Goal: Use online tool/utility: Use online tool/utility

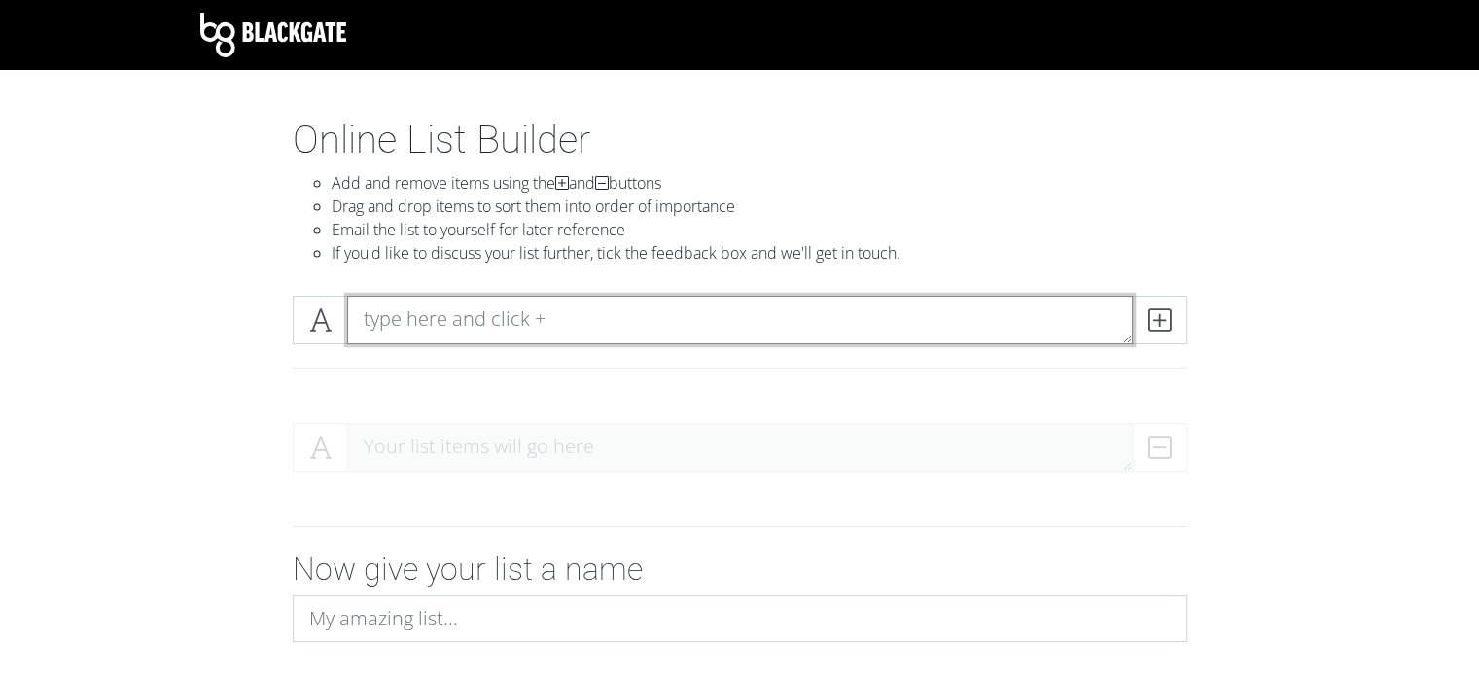
click at [399, 323] on textarea at bounding box center [740, 320] width 786 height 49
paste textarea "Catdog v [PERSON_NAME]- 4th Circuit, 2008 Great Basin Realty Co. v Rand- [US_ST…"
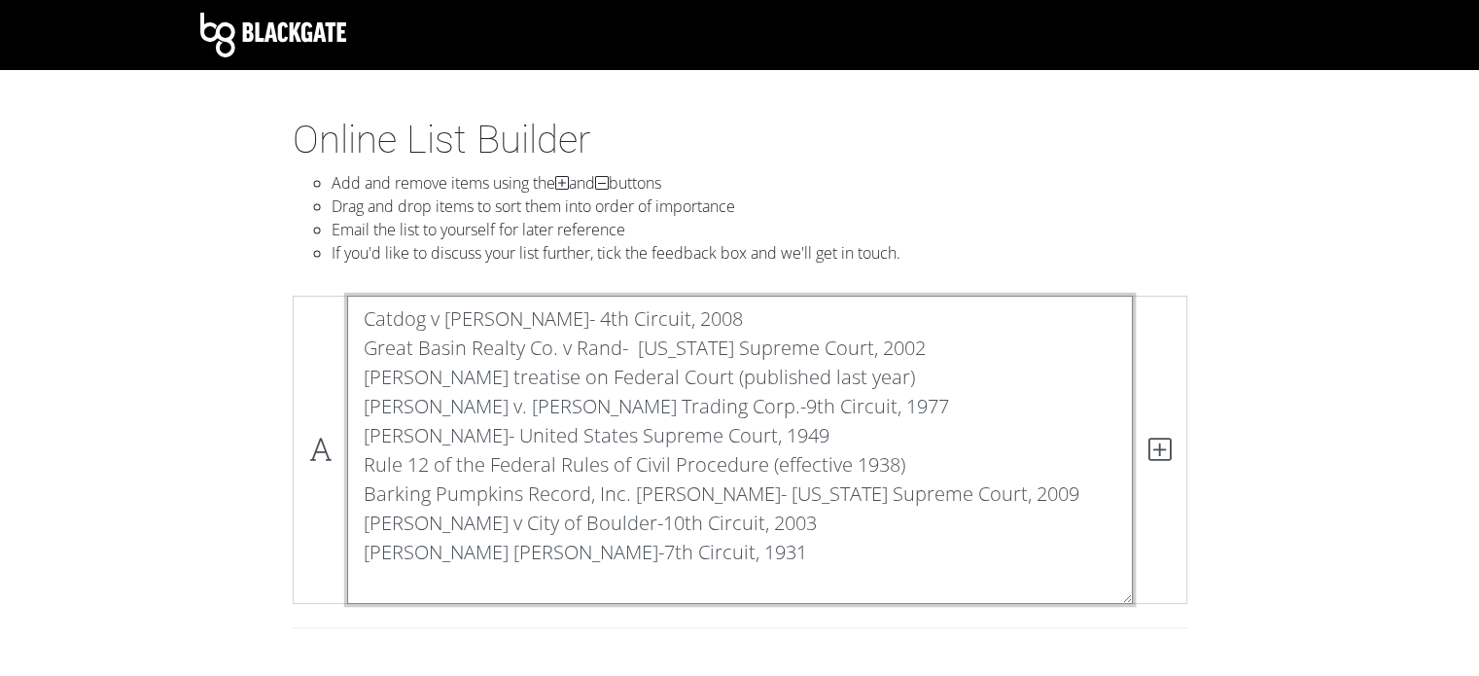
drag, startPoint x: 356, startPoint y: 345, endPoint x: 963, endPoint y: 567, distance: 646.0
click at [963, 567] on textarea "Catdog v [PERSON_NAME]- 4th Circuit, 2008 Great Basin Realty Co. v Rand- [US_ST…" at bounding box center [740, 450] width 786 height 308
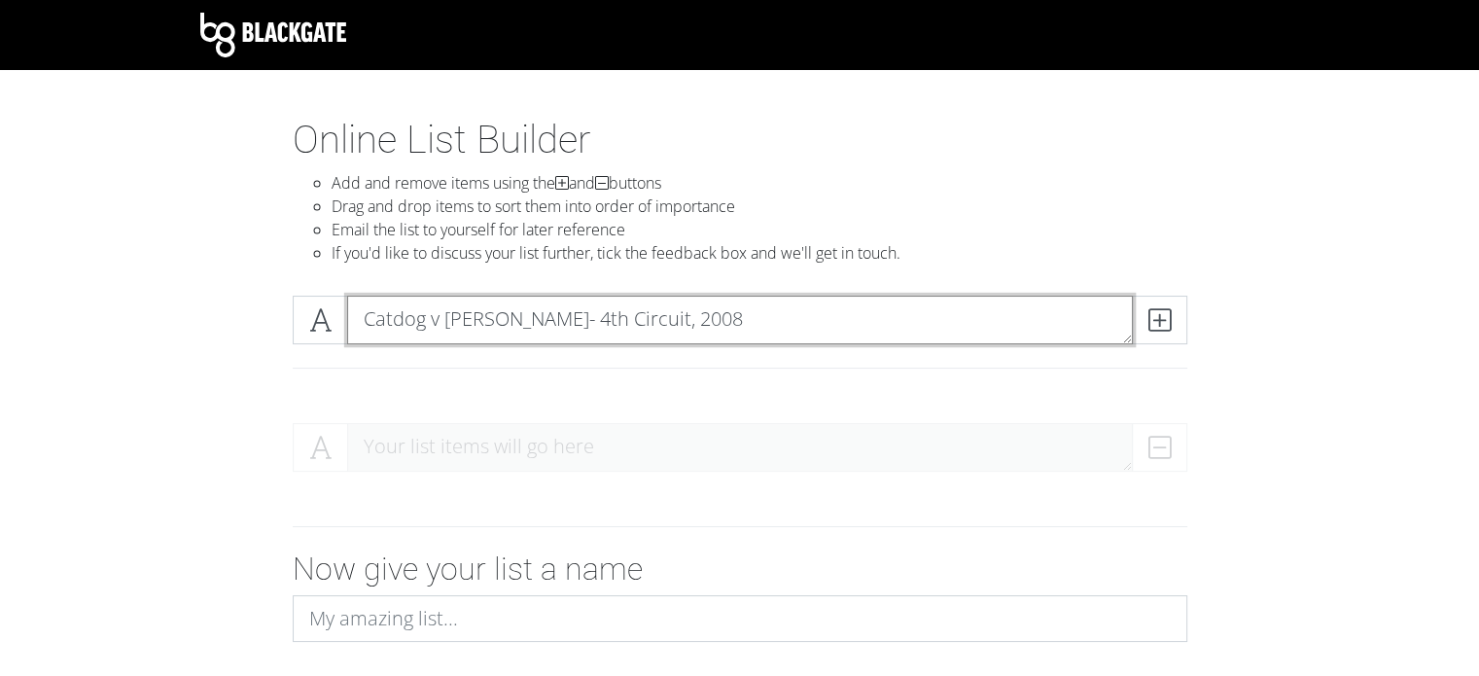
type textarea "Catdog v [PERSON_NAME]- 4th Circuit, 2008"
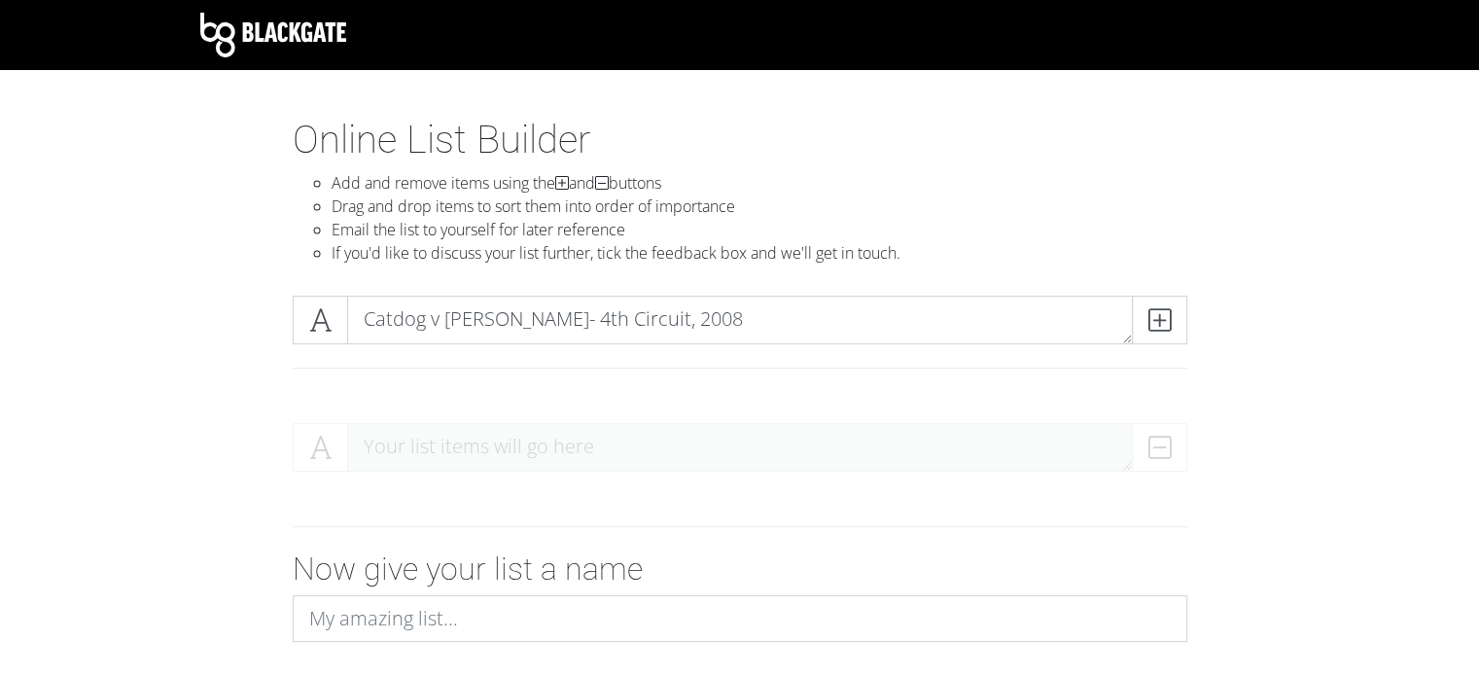
click at [776, 427] on div "Your list items will go here" at bounding box center [740, 455] width 895 height 64
click at [724, 462] on div "Your list items will go here" at bounding box center [740, 455] width 895 height 64
click at [1149, 317] on icon at bounding box center [1159, 319] width 22 height 19
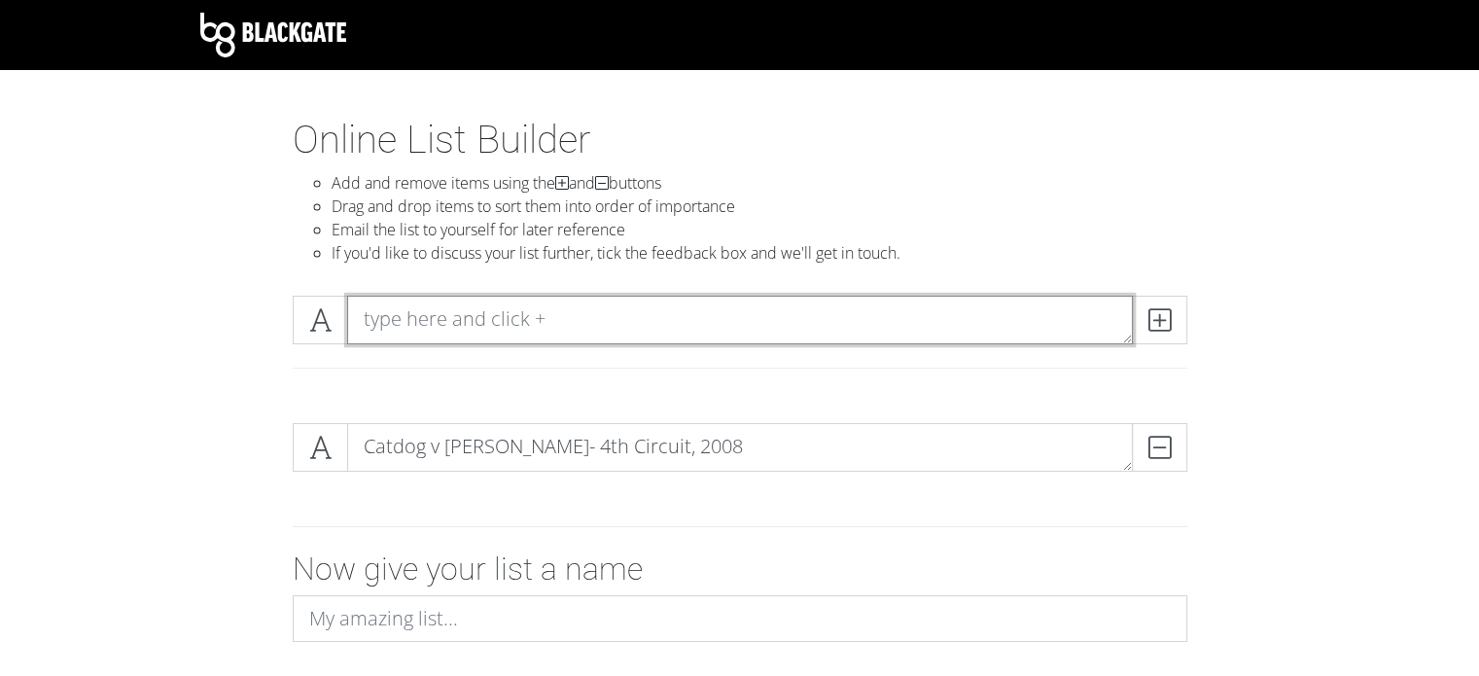
type textarea "v"
paste textarea "Catdog v [PERSON_NAME]- 4th Circuit, 2008 Great Basin Realty Co. v Rand- [US_ST…"
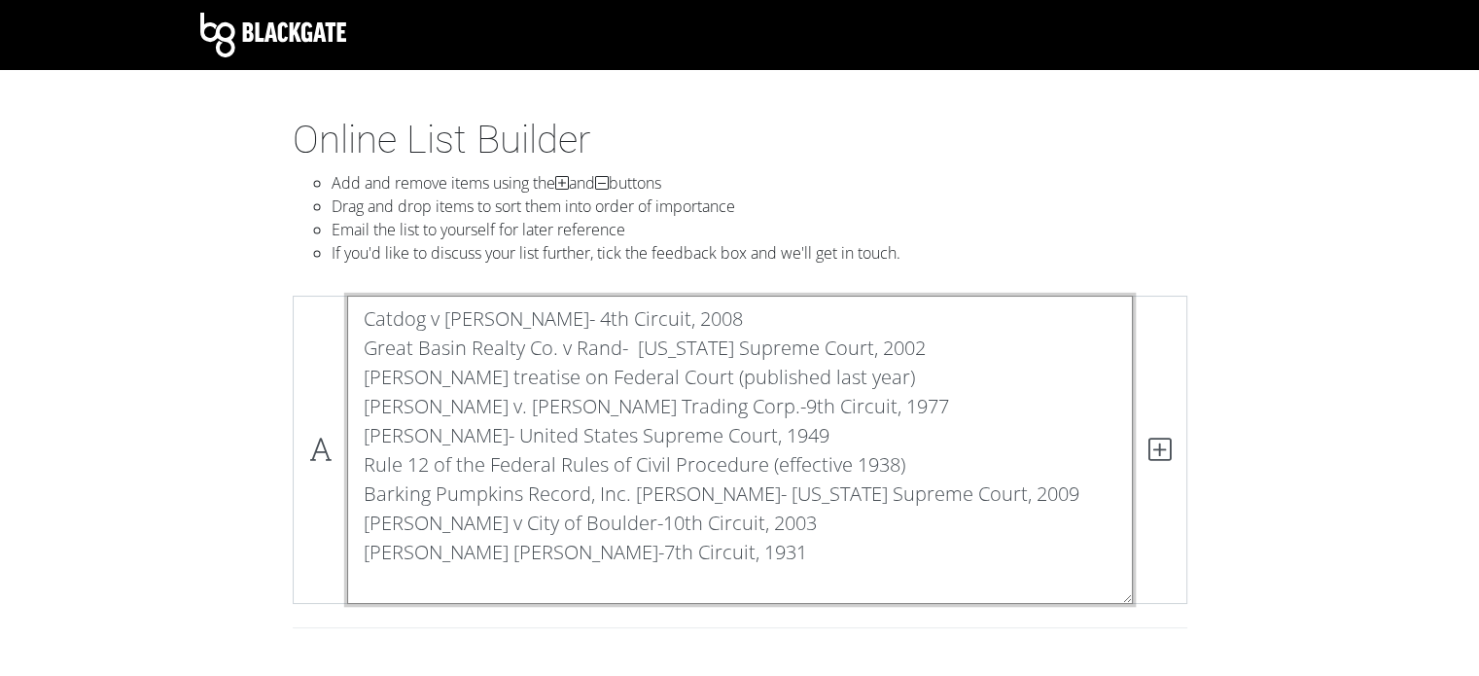
drag, startPoint x: 703, startPoint y: 320, endPoint x: 186, endPoint y: 328, distance: 517.4
click at [186, 328] on div "Catdog v [PERSON_NAME]- 4th Circuit, 2008 Great Basin Realty Co. v Rand- [US_ST…" at bounding box center [740, 473] width 1109 height 387
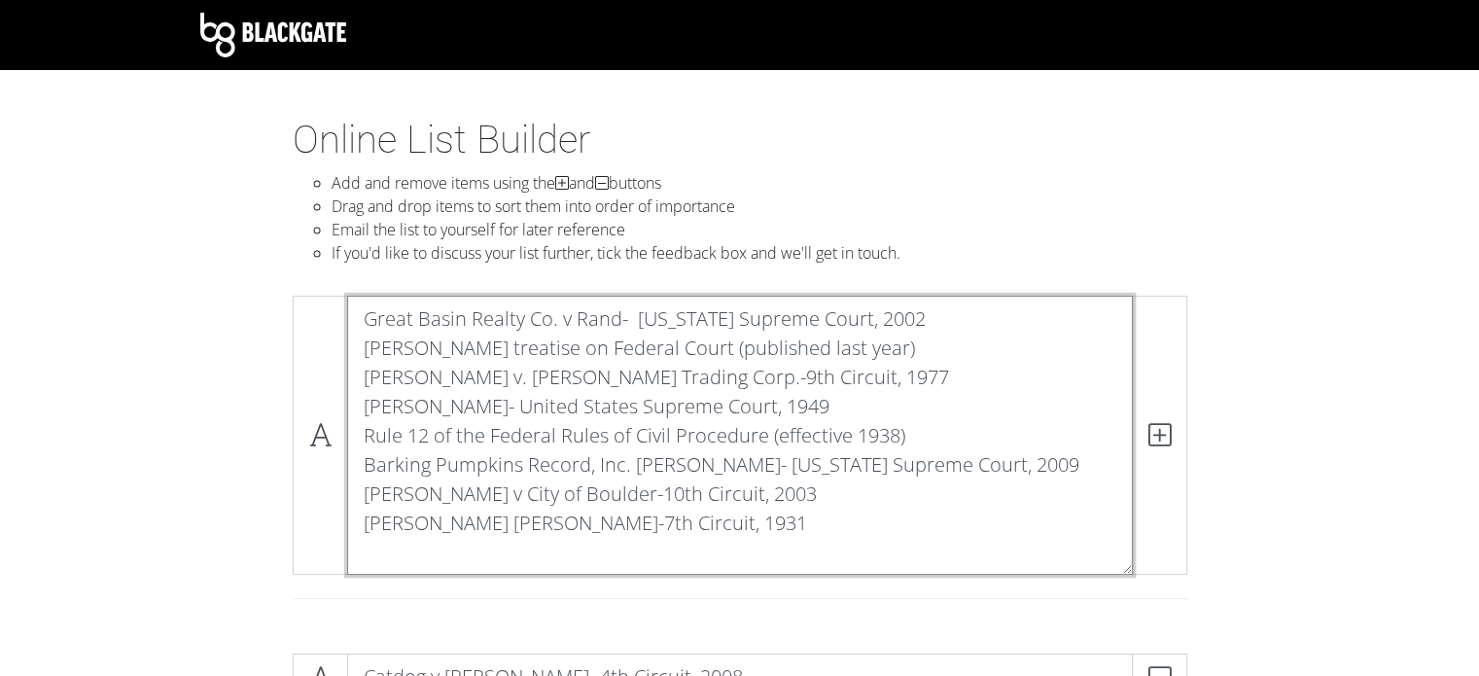
drag, startPoint x: 360, startPoint y: 349, endPoint x: 755, endPoint y: 602, distance: 468.8
click at [755, 602] on div "Great Basin Realty Co. v Rand- [US_STATE] Supreme Court, 2002 [PERSON_NAME] tre…" at bounding box center [740, 459] width 924 height 327
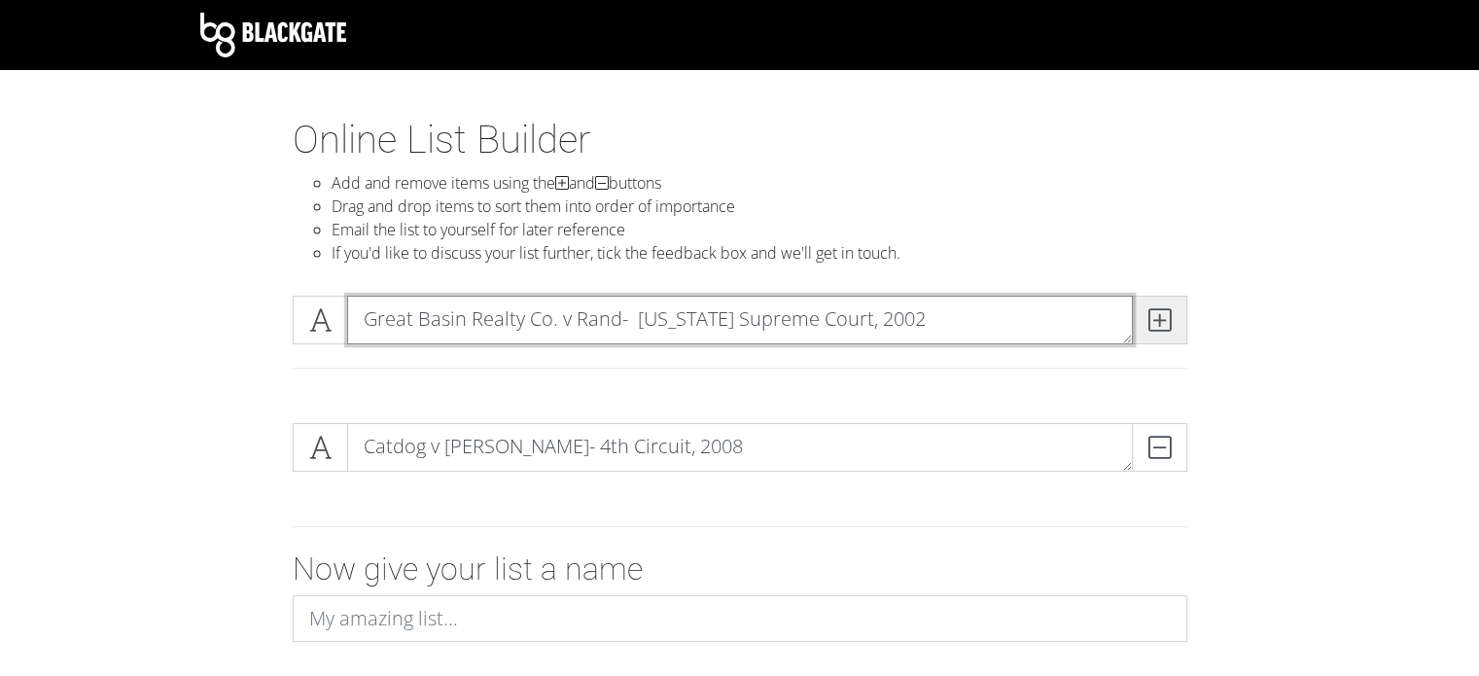
type textarea "Great Basin Realty Co. v Rand- [US_STATE] Supreme Court, 2002"
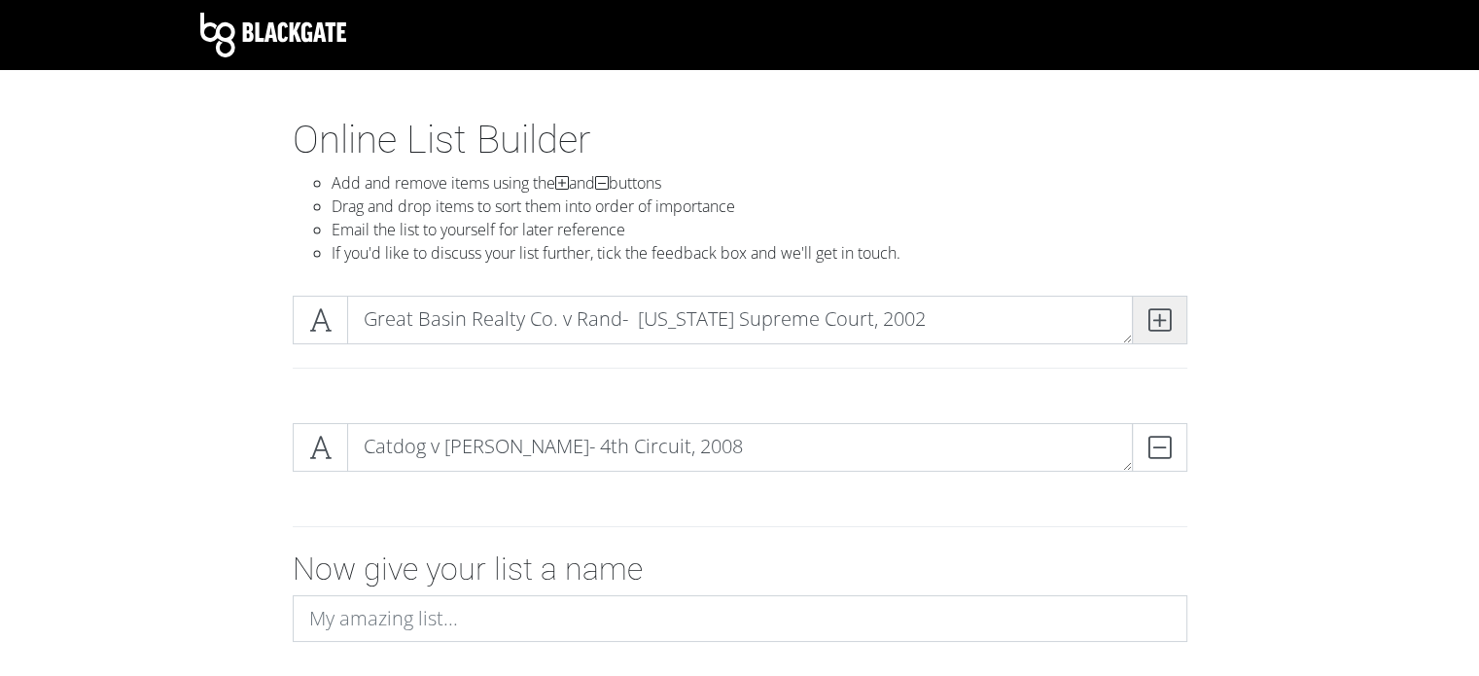
click at [1171, 313] on span at bounding box center [1159, 320] width 55 height 49
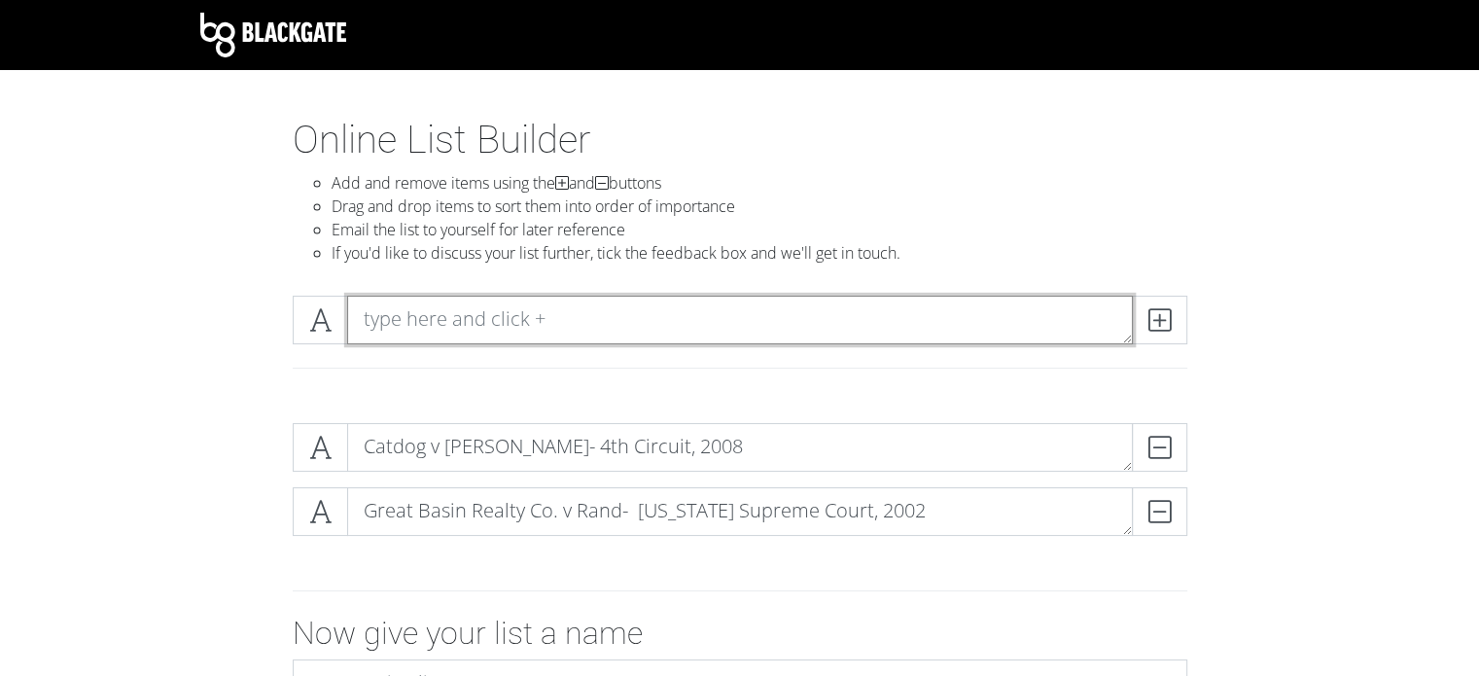
click at [434, 318] on textarea at bounding box center [740, 320] width 786 height 49
paste textarea "Catdog v [PERSON_NAME]- 4th Circuit, 2008 Great Basin Realty Co. v Rand- [US_ST…"
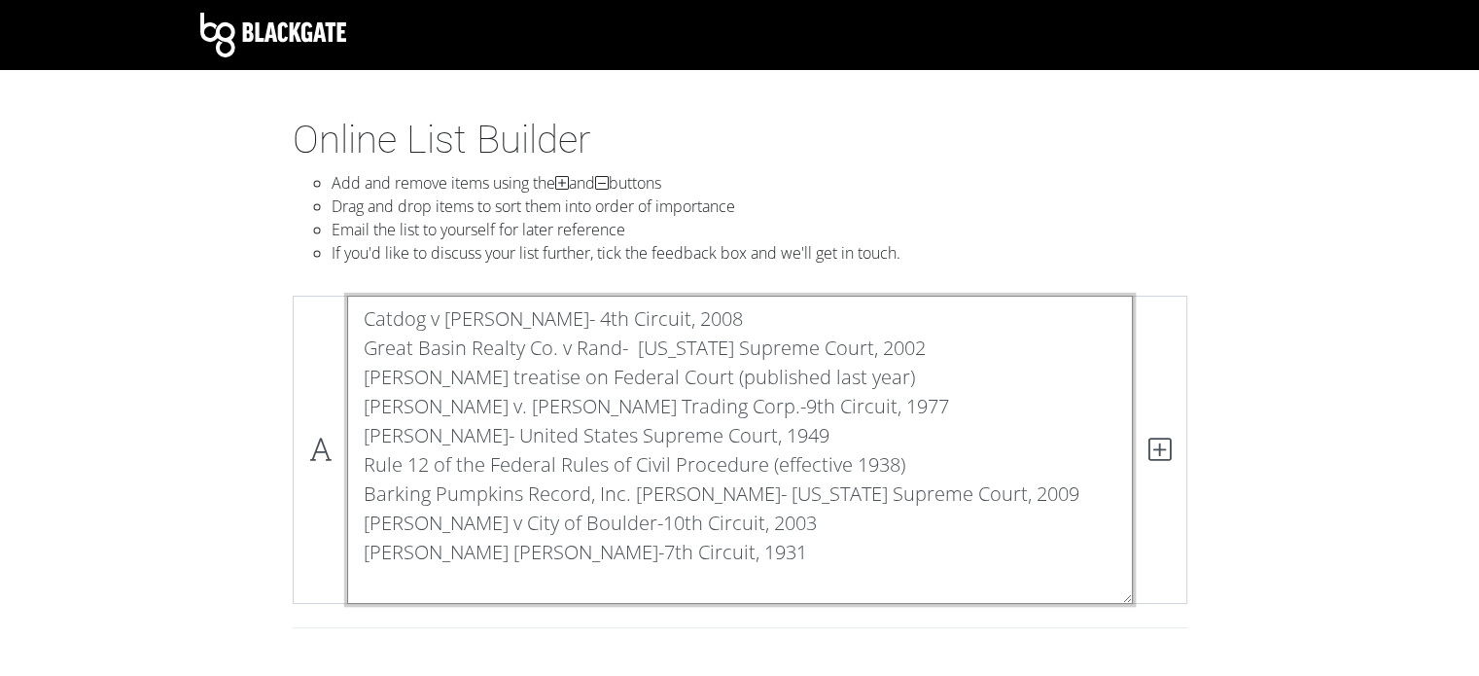
drag, startPoint x: 359, startPoint y: 314, endPoint x: 957, endPoint y: 346, distance: 598.9
click at [957, 346] on textarea "Catdog v [PERSON_NAME]- 4th Circuit, 2008 Great Basin Realty Co. v Rand- [US_ST…" at bounding box center [740, 450] width 786 height 308
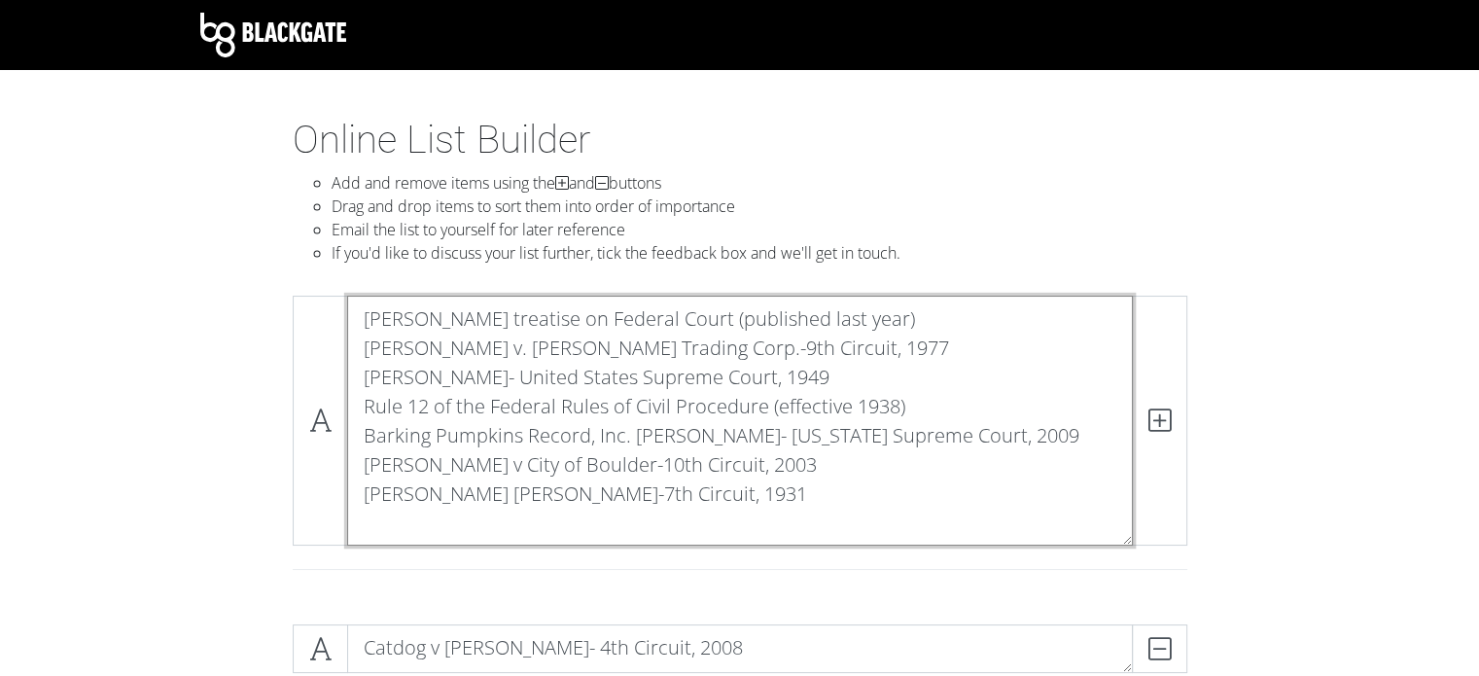
drag, startPoint x: 351, startPoint y: 352, endPoint x: 984, endPoint y: 560, distance: 666.4
click at [984, 560] on div "[PERSON_NAME] treatise on Federal Court (published last year) [PERSON_NAME] v. …" at bounding box center [740, 445] width 924 height 298
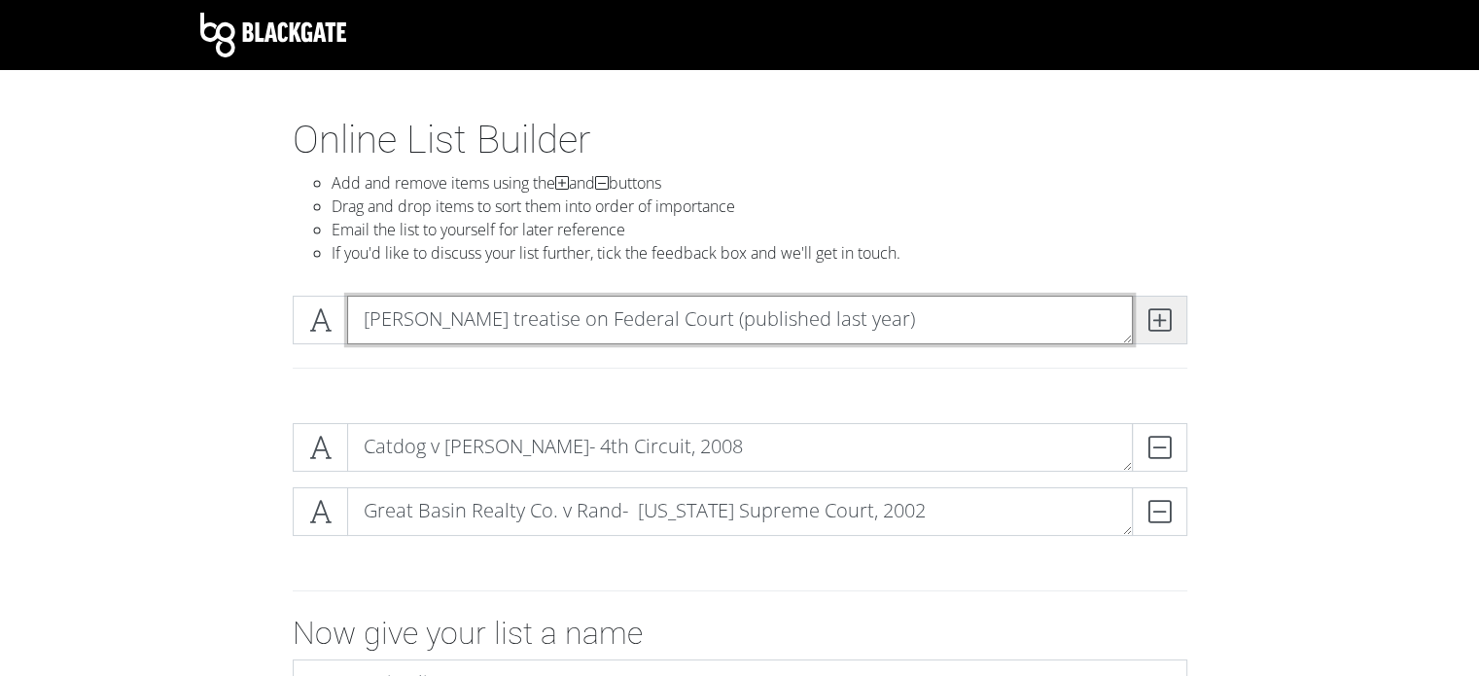
type textarea "[PERSON_NAME] treatise on Federal Court (published last year)"
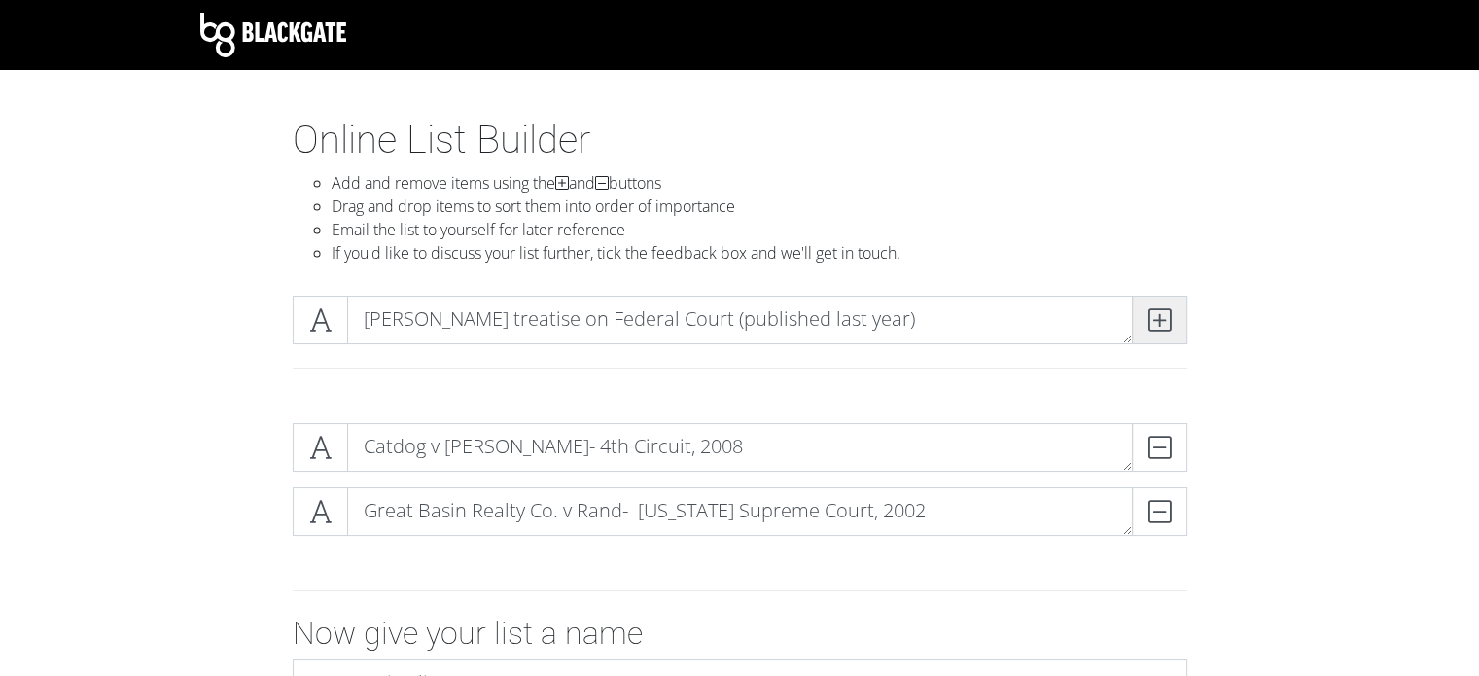
click at [1184, 301] on span at bounding box center [1159, 320] width 55 height 49
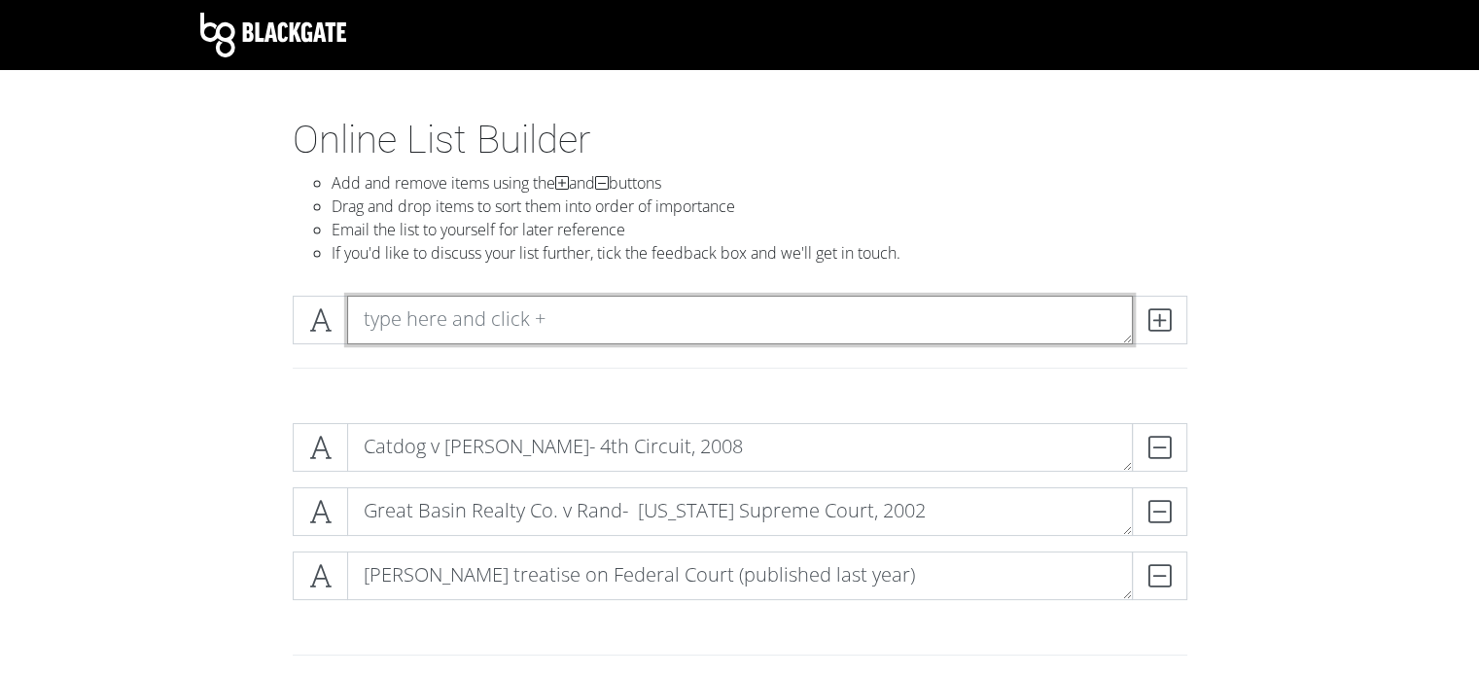
paste textarea "Catdog v [PERSON_NAME]- 4th Circuit, 2008 Great Basin Realty Co. v Rand- [US_ST…"
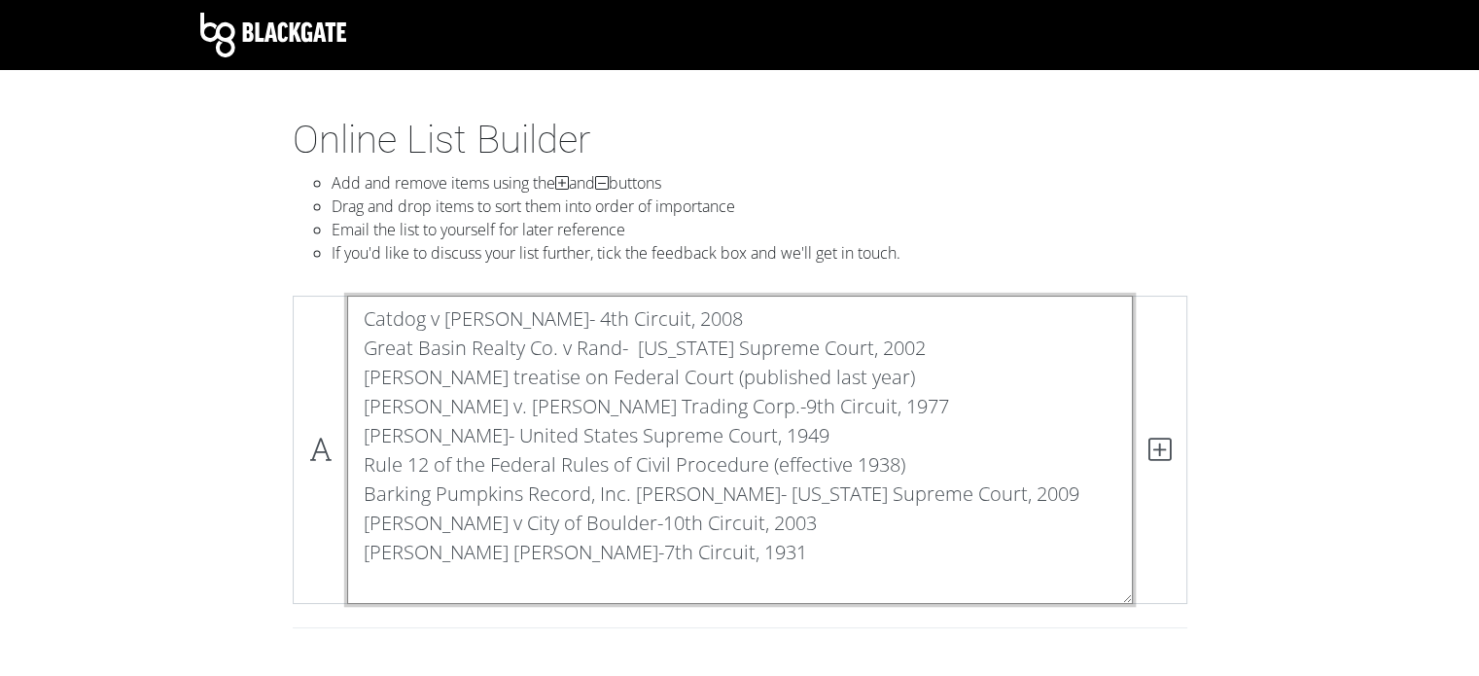
drag, startPoint x: 360, startPoint y: 308, endPoint x: 905, endPoint y: 372, distance: 549.3
click at [905, 372] on textarea "Catdog v [PERSON_NAME]- 4th Circuit, 2008 Great Basin Realty Co. v Rand- [US_ST…" at bounding box center [740, 450] width 786 height 308
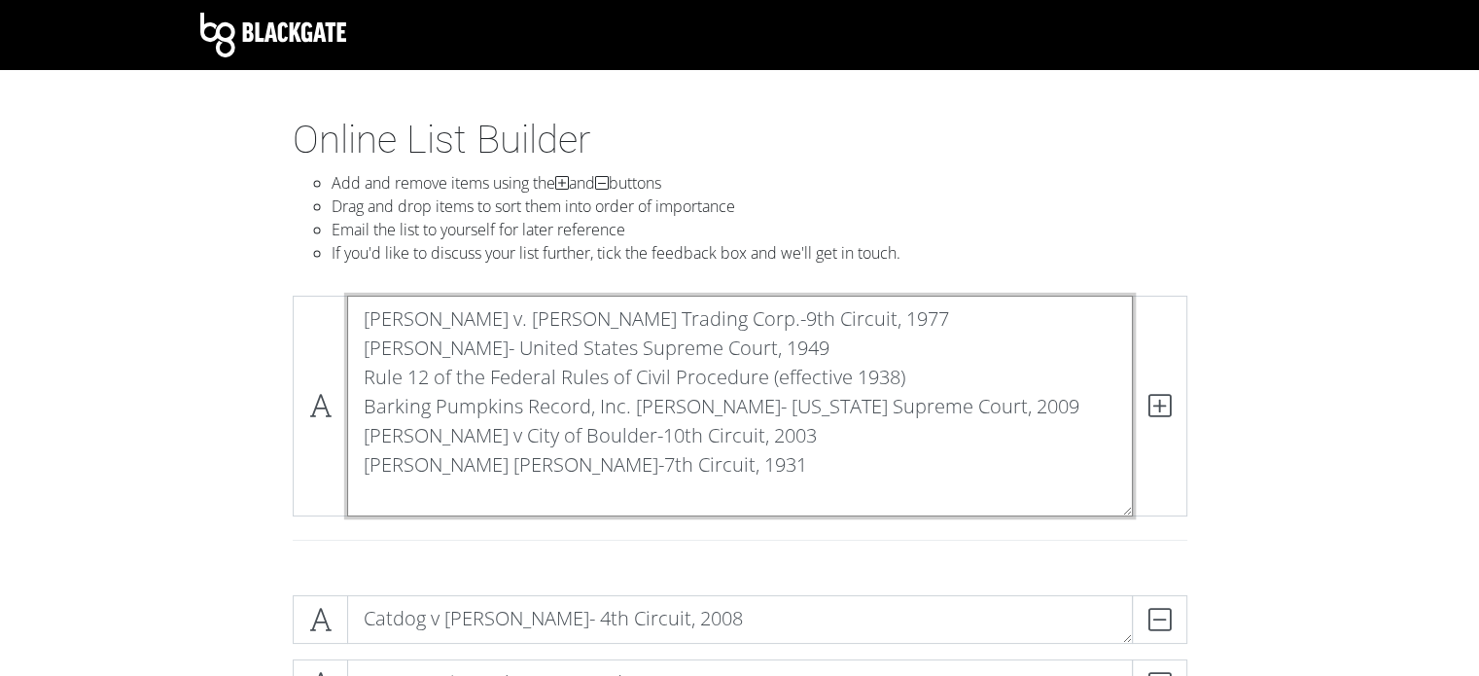
drag, startPoint x: 362, startPoint y: 334, endPoint x: 838, endPoint y: 539, distance: 518.8
click at [838, 539] on div "[PERSON_NAME] v. [PERSON_NAME] Trading Corp.-9th Circuit, 1977 [PERSON_NAME]- U…" at bounding box center [740, 430] width 924 height 268
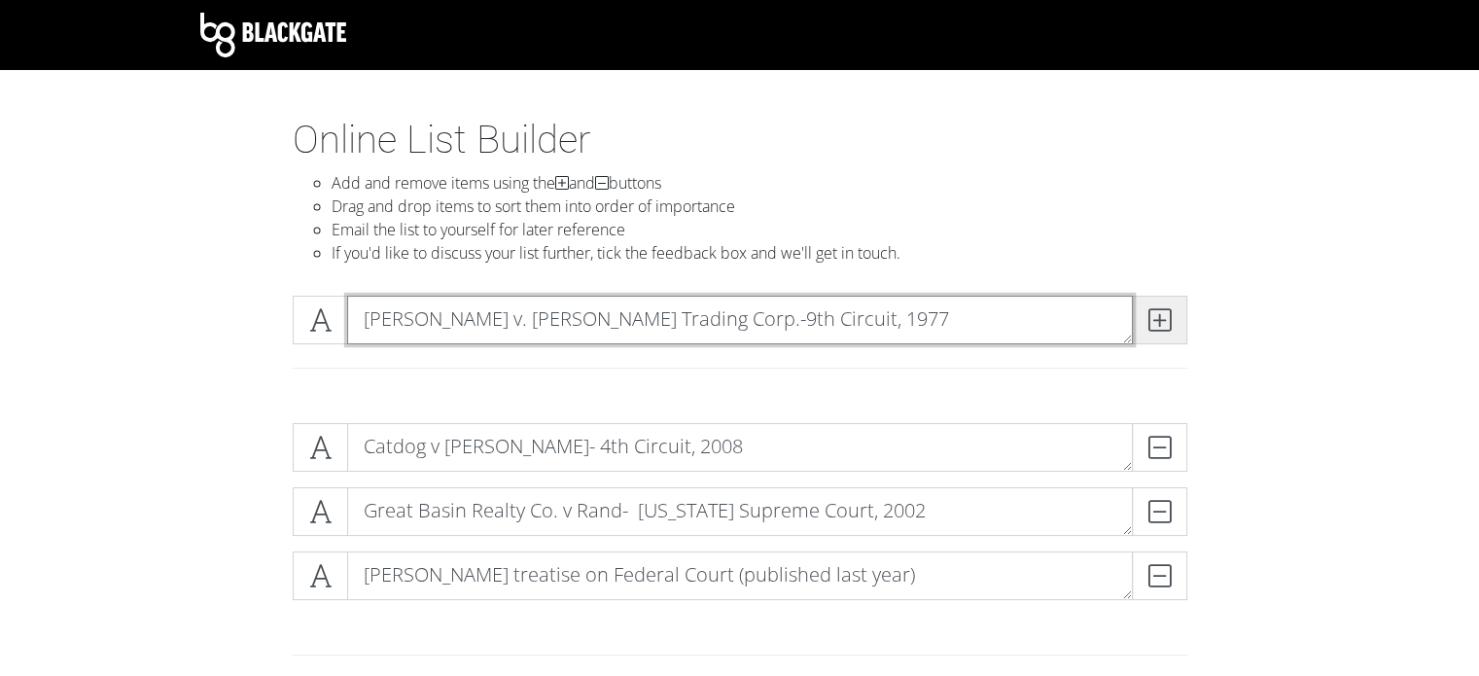
type textarea "[PERSON_NAME] v. [PERSON_NAME] Trading Corp.-9th Circuit, 1977"
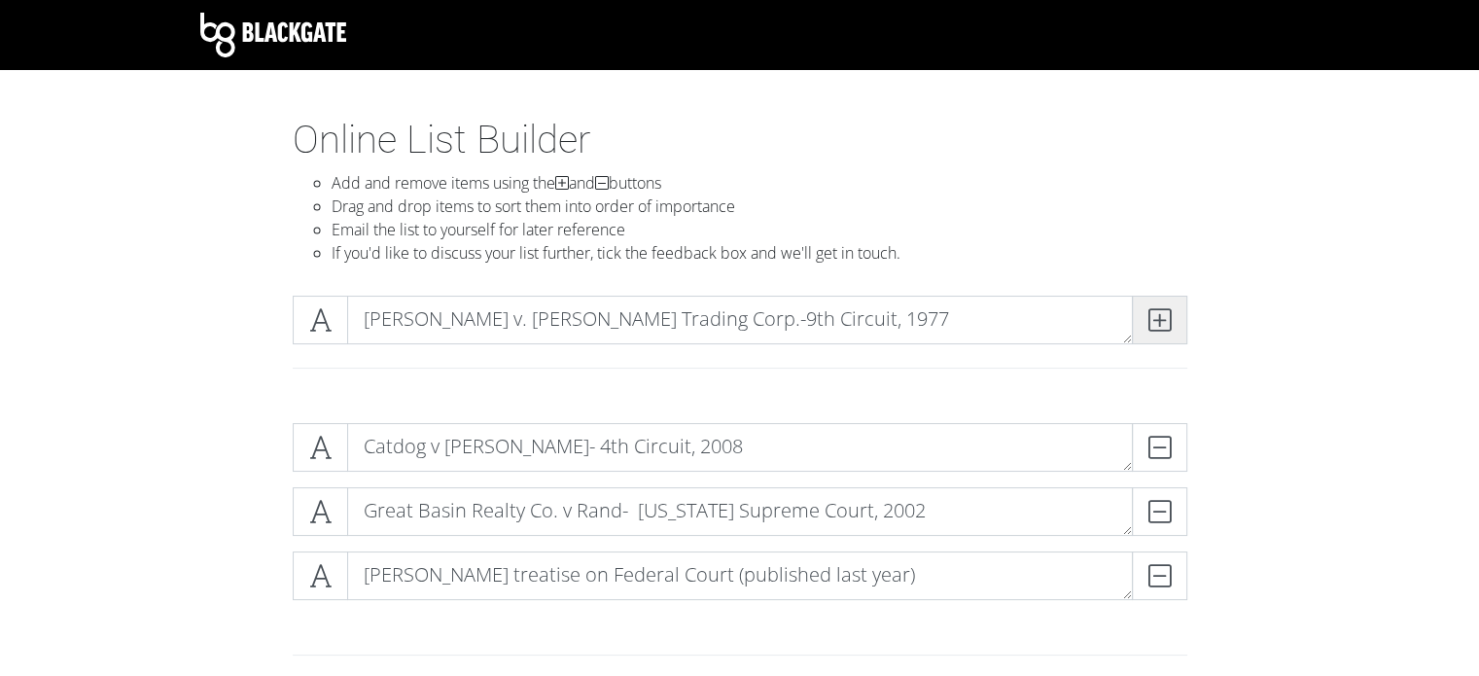
click at [1170, 330] on icon at bounding box center [1159, 319] width 22 height 19
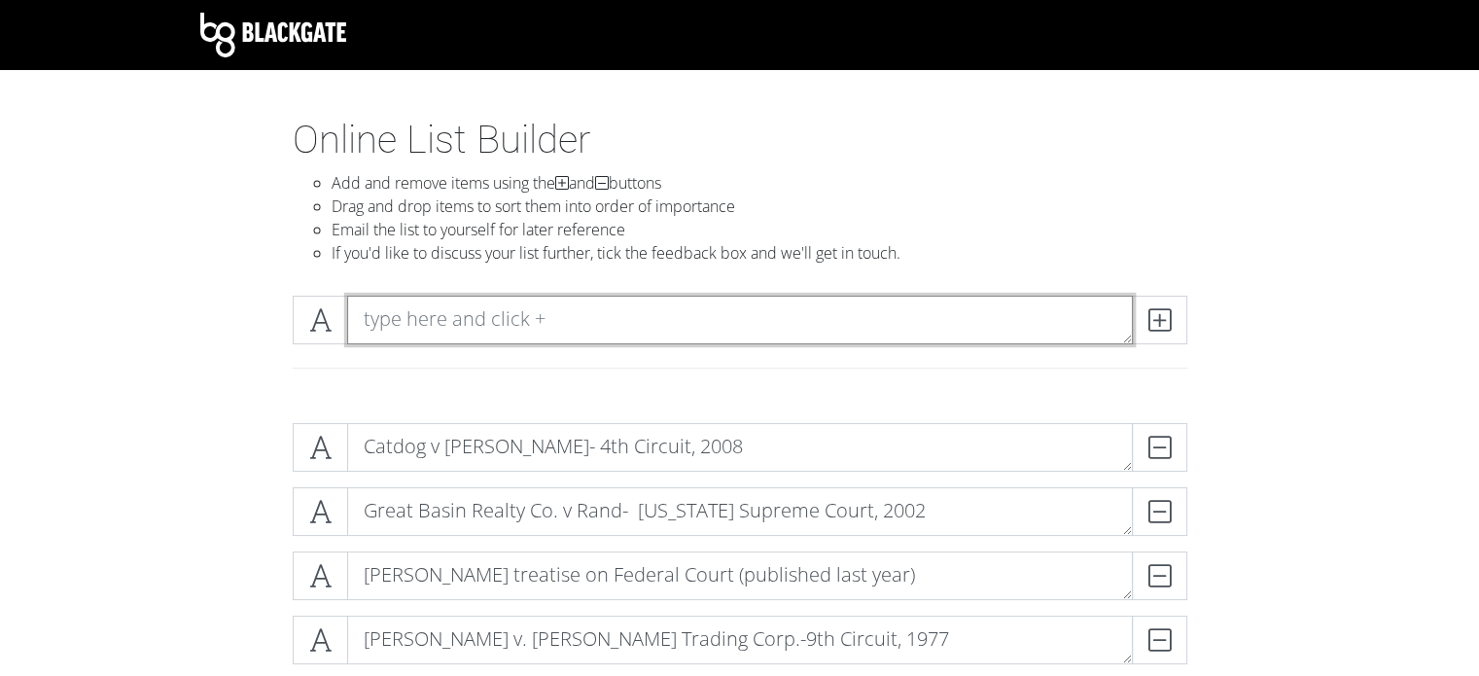
paste textarea "Catdog v [PERSON_NAME]- 4th Circuit, 2008 Great Basin Realty Co. v Rand- [US_ST…"
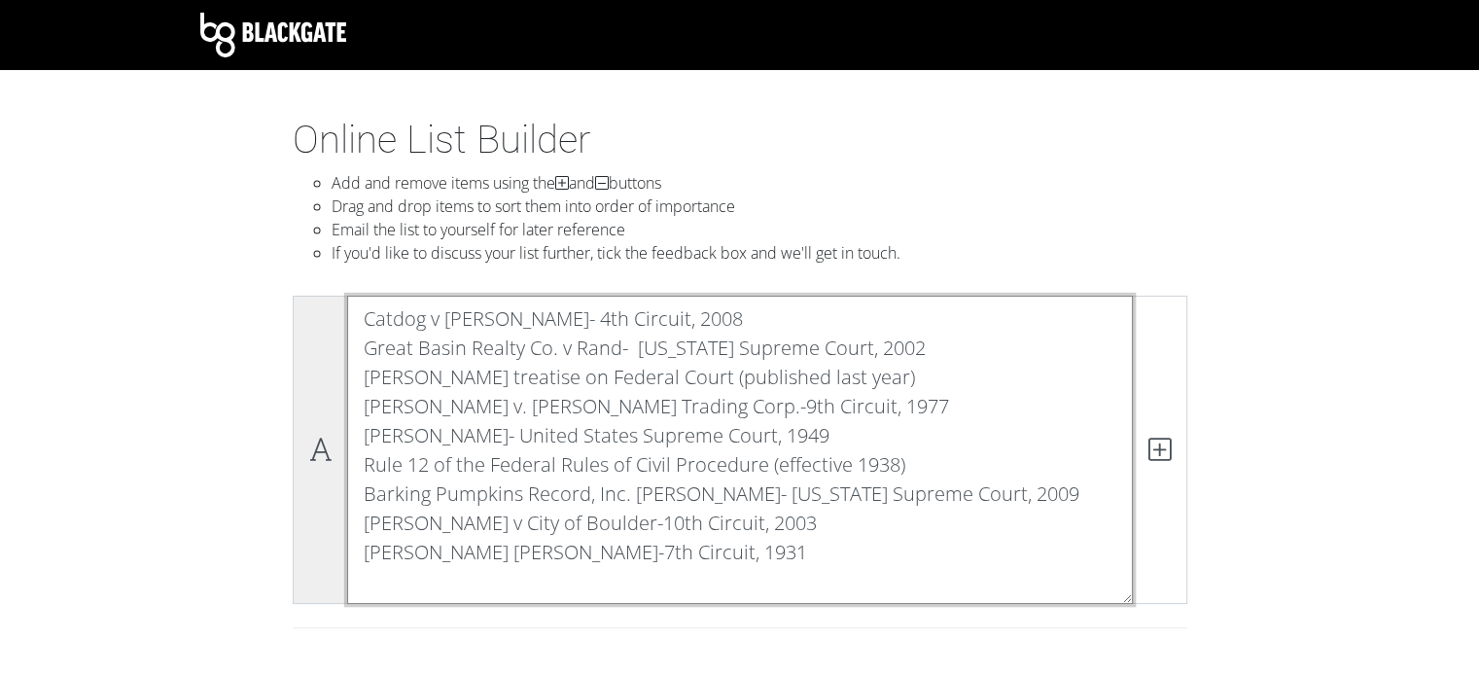
drag, startPoint x: 786, startPoint y: 410, endPoint x: 299, endPoint y: 302, distance: 499.0
click at [299, 302] on div "Catdog v [PERSON_NAME]- 4th Circuit, 2008 Great Basin Realty Co. v Rand- [US_ST…" at bounding box center [740, 450] width 895 height 308
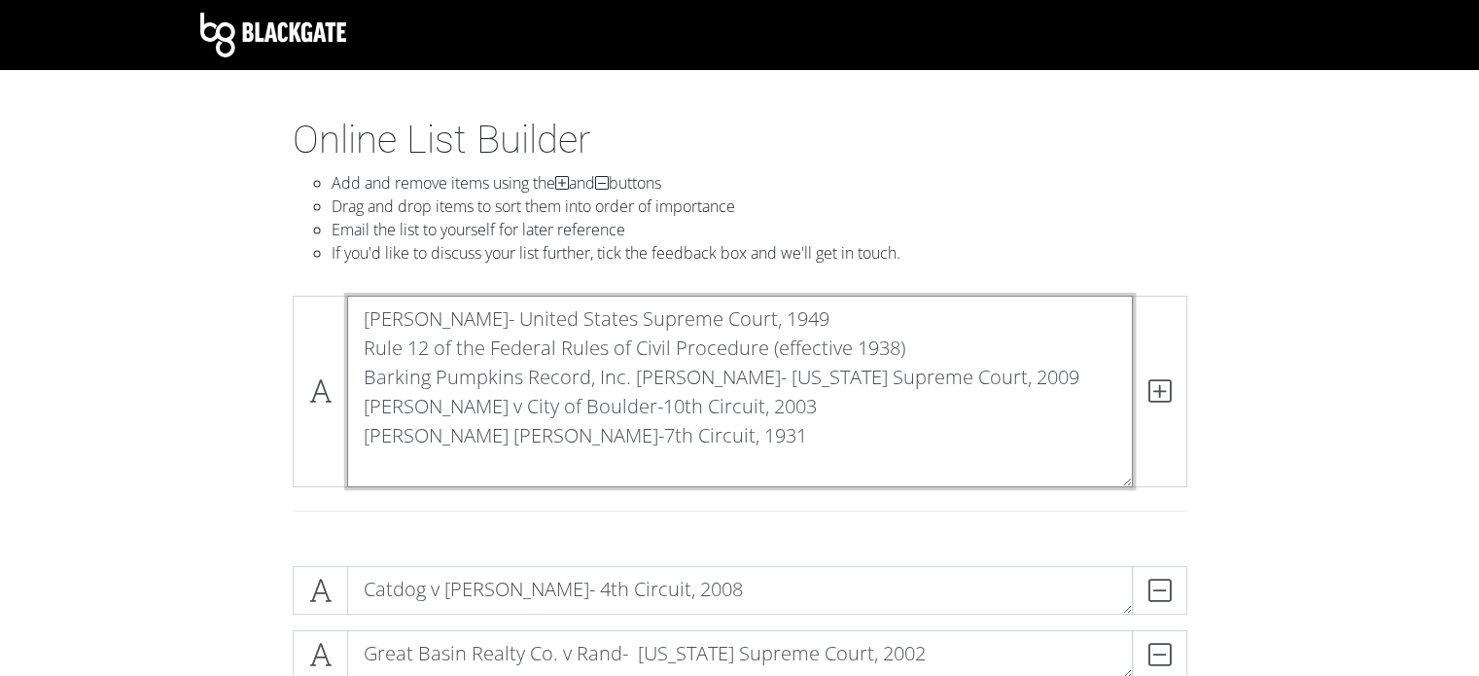
drag, startPoint x: 363, startPoint y: 347, endPoint x: 792, endPoint y: 564, distance: 480.6
click at [792, 564] on section "Online List Builder Add and remove items using the and buttons Drag and drop it…" at bounding box center [739, 662] width 1479 height 1091
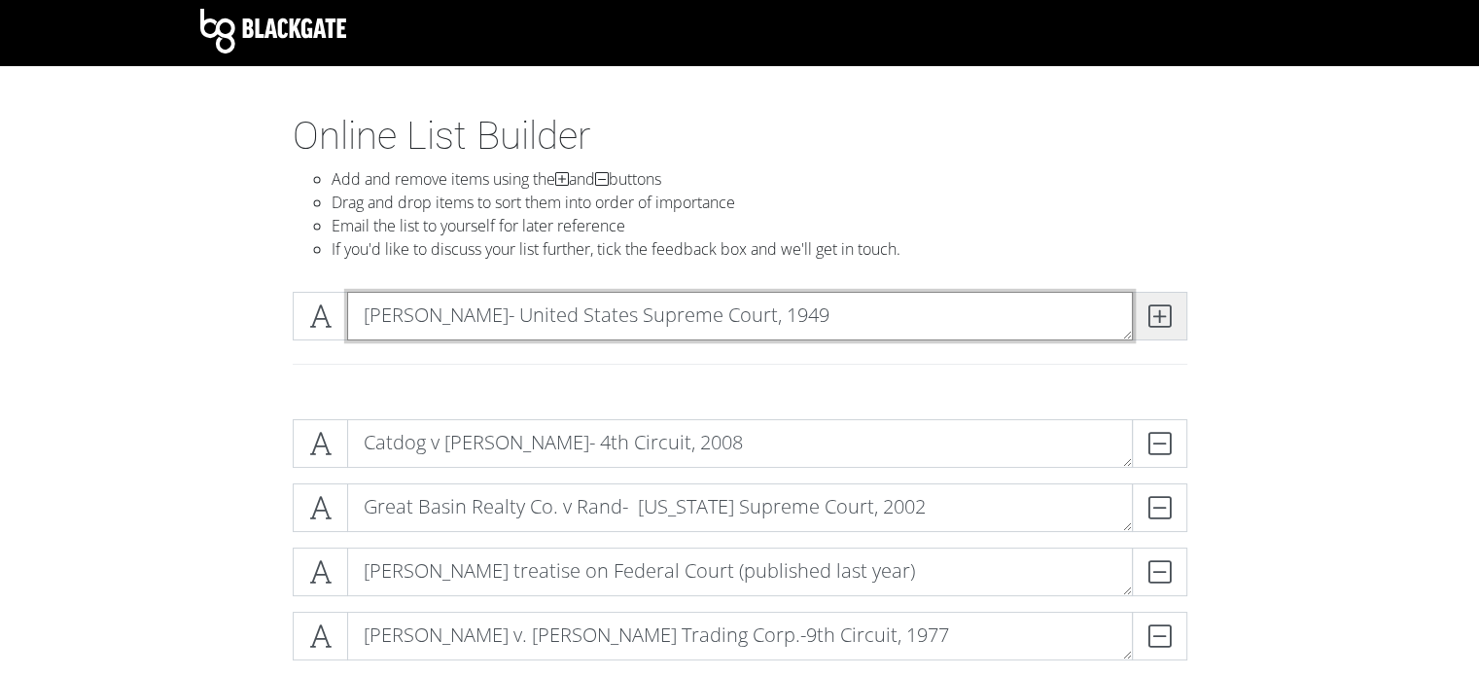
type textarea "[PERSON_NAME]- United States Supreme Court, 1949"
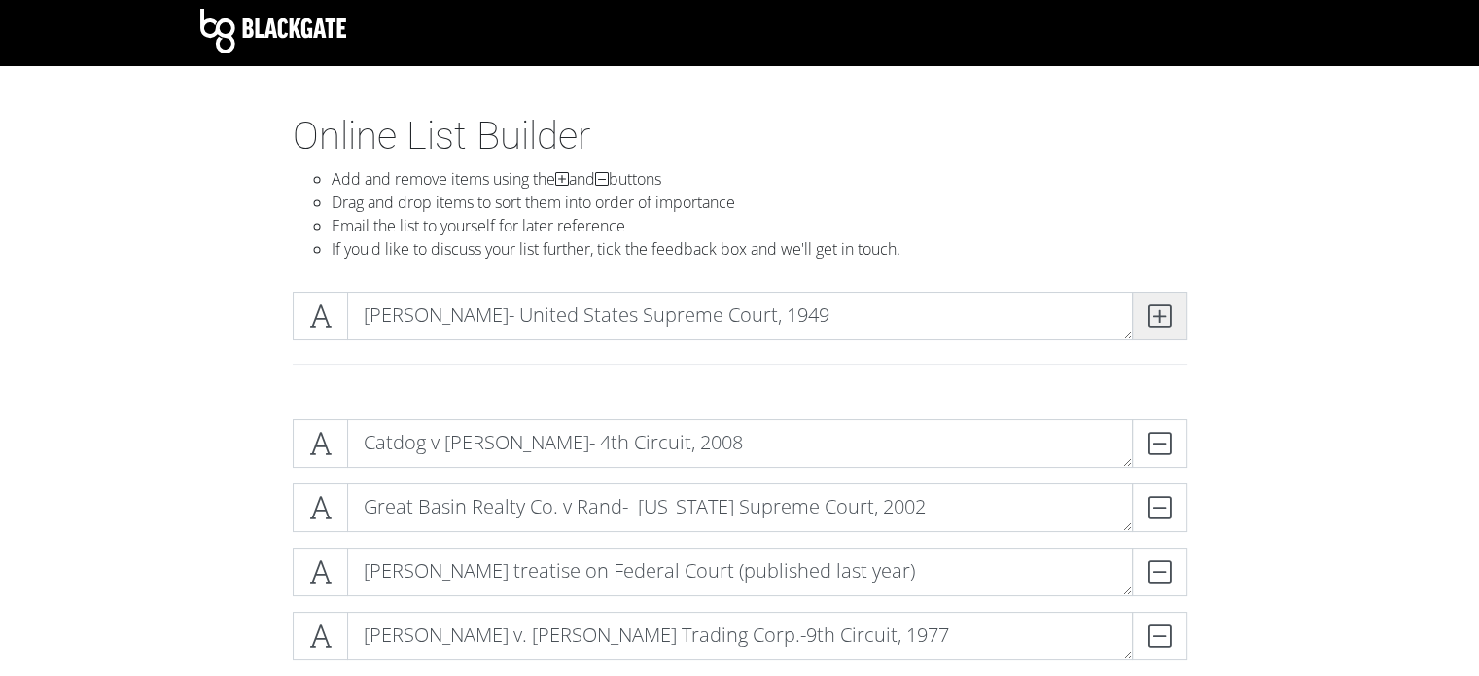
click at [1159, 320] on icon at bounding box center [1159, 315] width 22 height 19
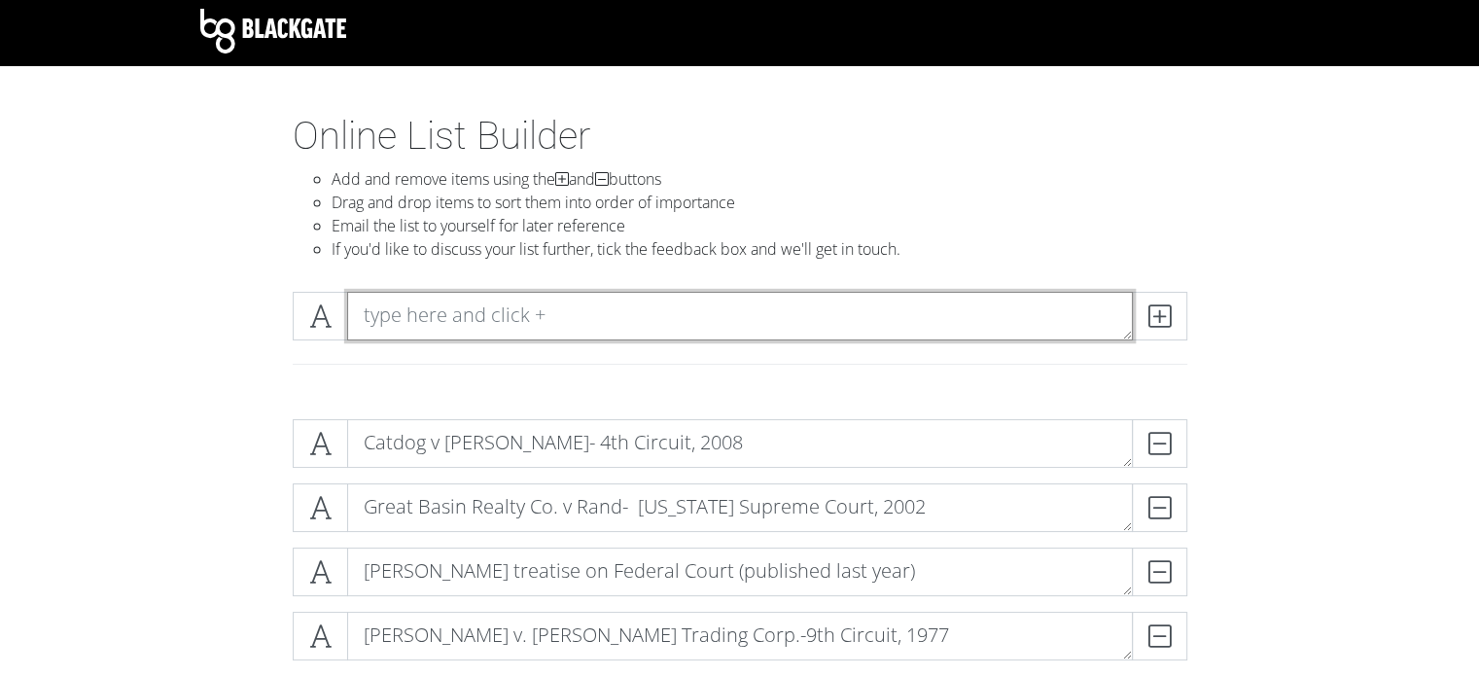
paste textarea "Catdog v [PERSON_NAME]- 4th Circuit, 2008 Great Basin Realty Co. v Rand- [US_ST…"
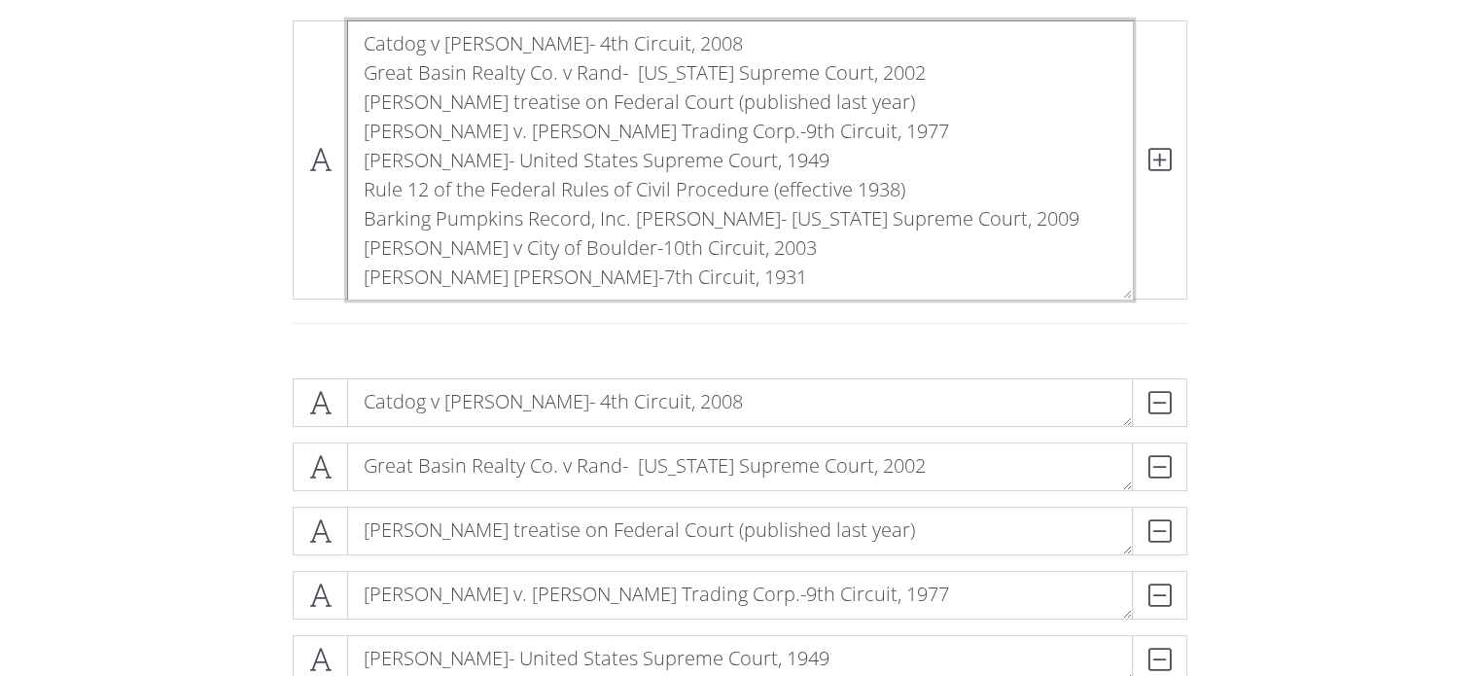
scroll to position [265, 0]
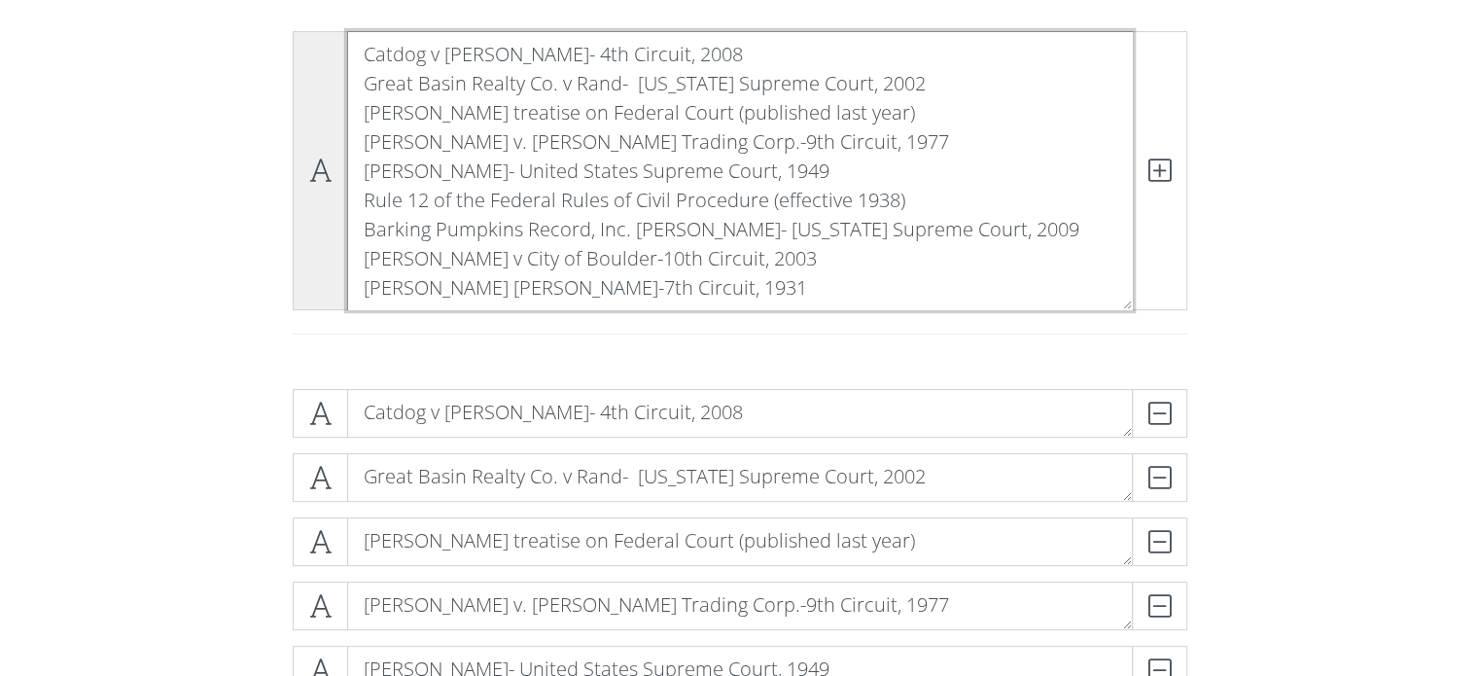
drag, startPoint x: 848, startPoint y: 164, endPoint x: 317, endPoint y: 50, distance: 543.2
click at [317, 50] on div "Catdog v [PERSON_NAME]- 4th Circuit, 2008 Great Basin Realty Co. v Rand- [US_ST…" at bounding box center [740, 170] width 895 height 279
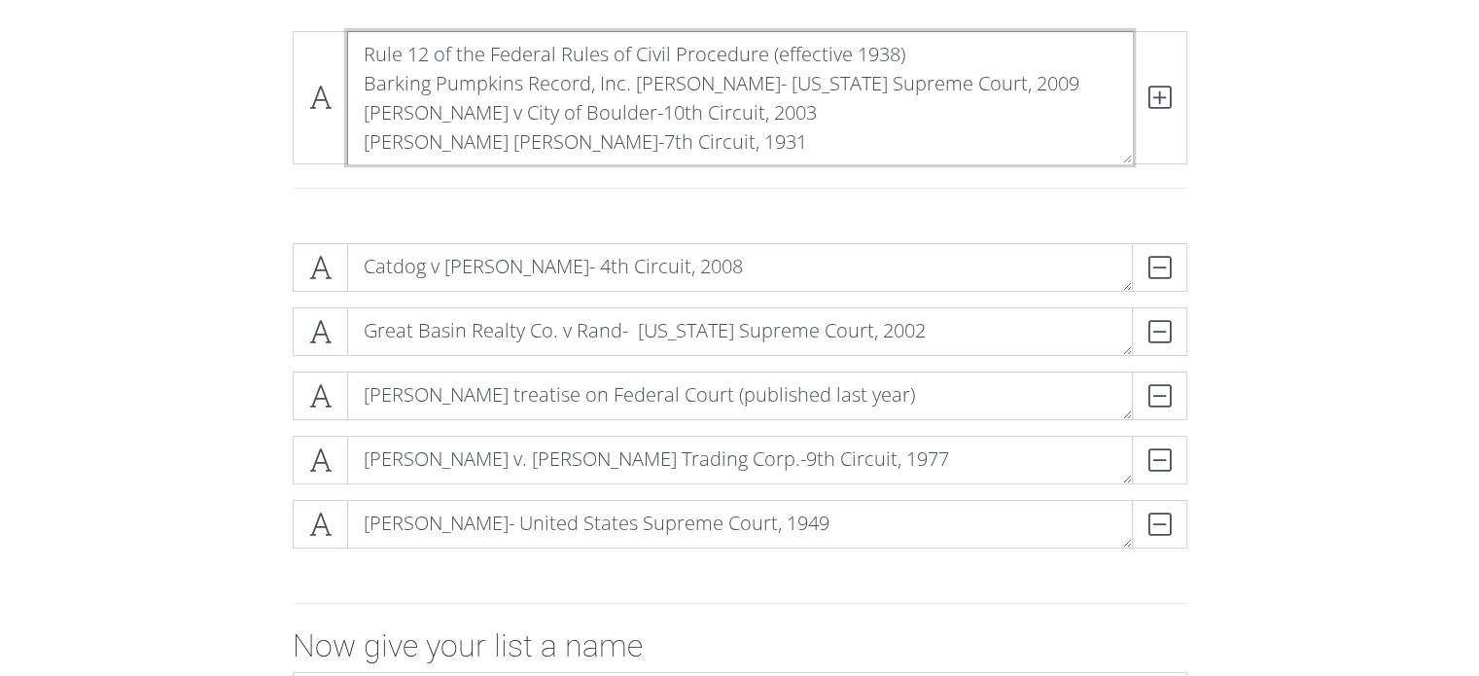
drag, startPoint x: 356, startPoint y: 86, endPoint x: 812, endPoint y: 213, distance: 473.5
click at [812, 213] on div "Rule 12 of the Federal Rules of Civil Procedure (effective 1938) Barking Pumpki…" at bounding box center [740, 122] width 1109 height 212
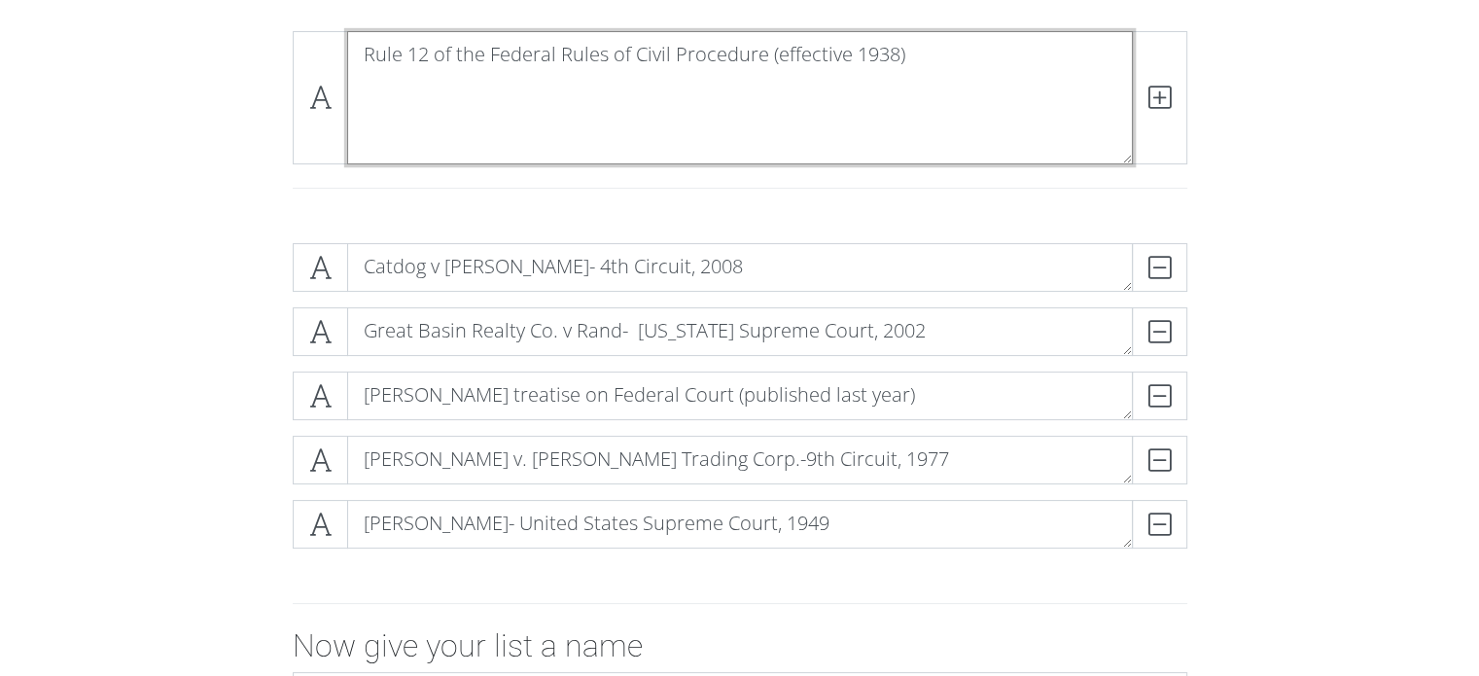
scroll to position [0, 0]
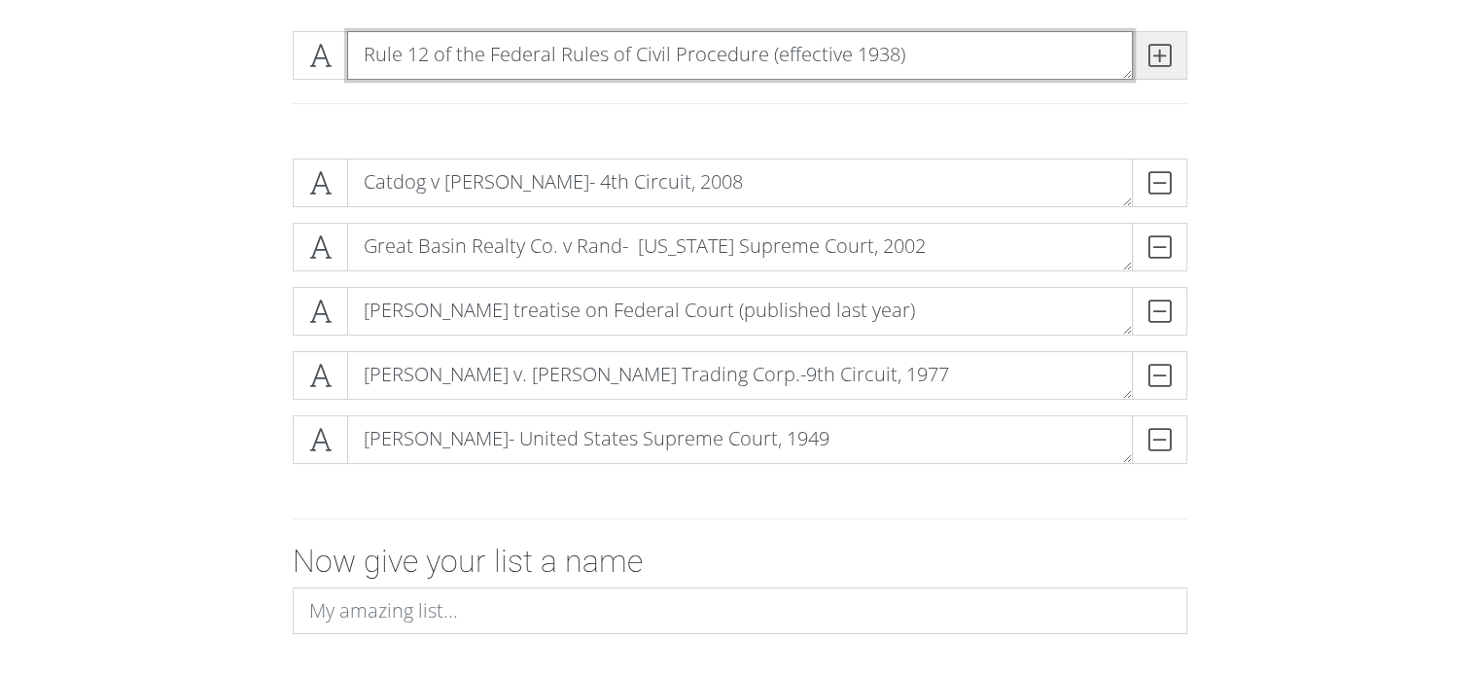
type textarea "Rule 12 of the Federal Rules of Civil Procedure (effective 1938)"
click at [1155, 56] on icon at bounding box center [1159, 55] width 22 height 19
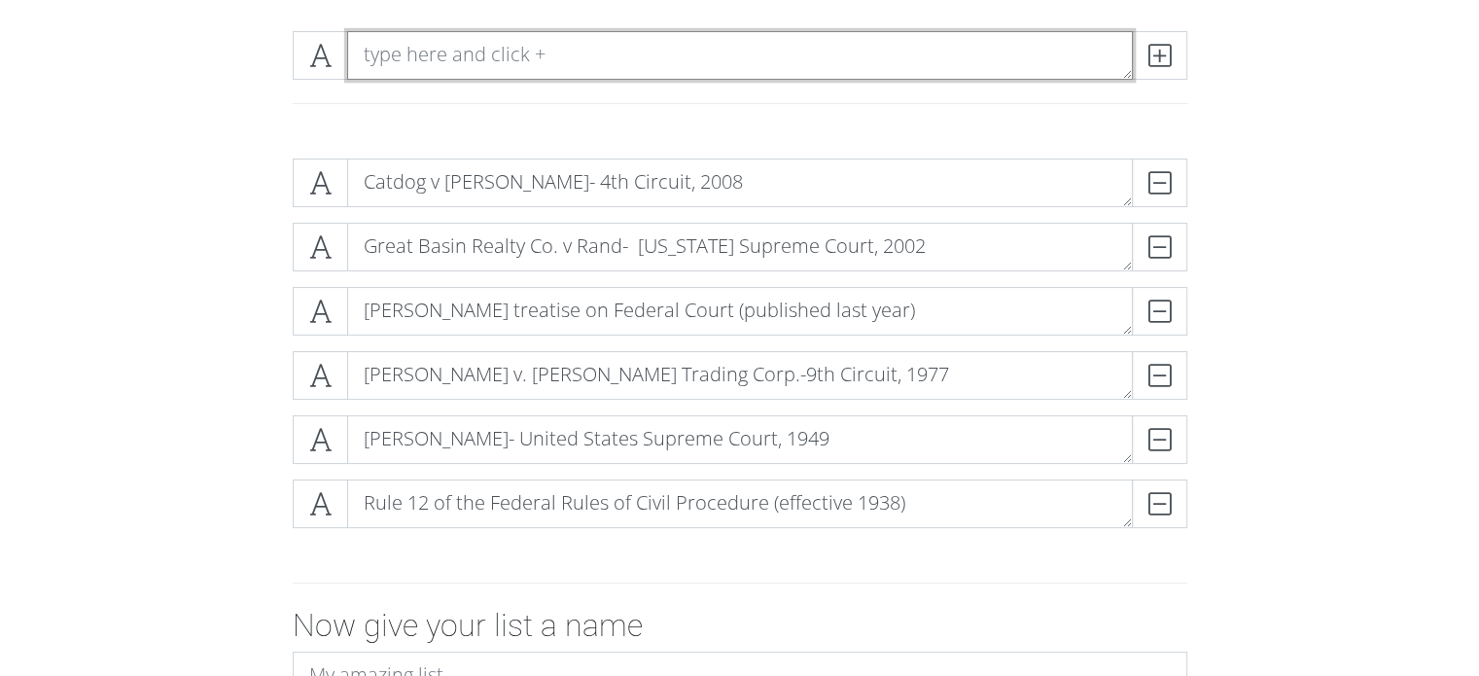
paste textarea "Catdog v [PERSON_NAME]- 4th Circuit, 2008 Great Basin Realty Co. v Rand- [US_ST…"
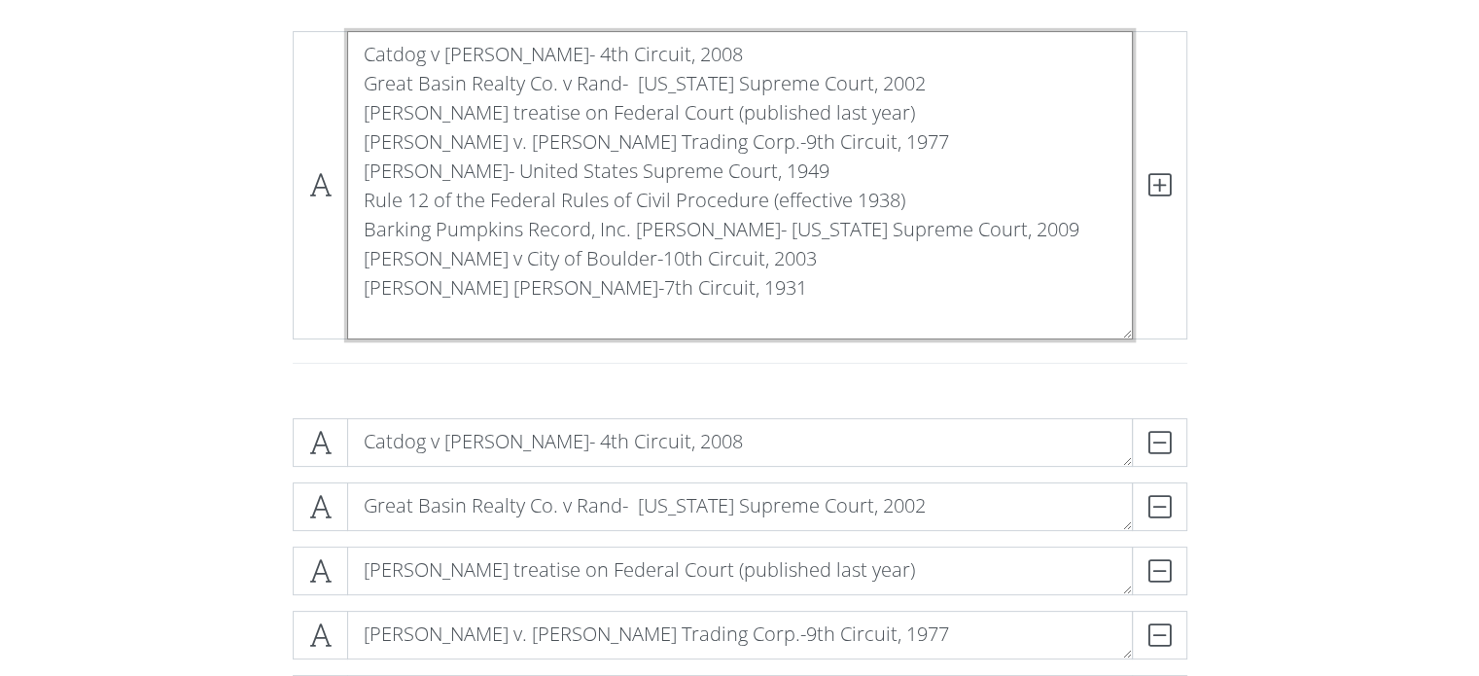
scroll to position [240, 0]
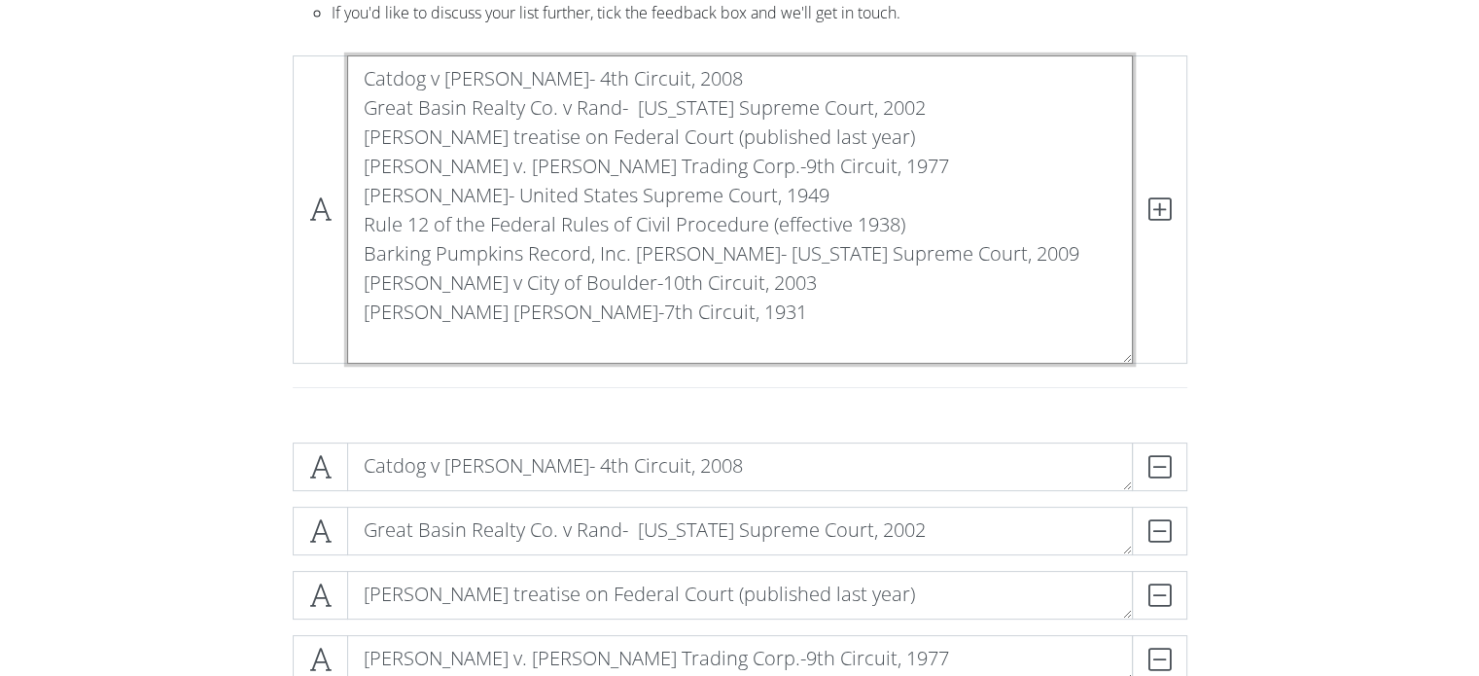
drag, startPoint x: 962, startPoint y: 200, endPoint x: 410, endPoint y: 11, distance: 583.1
click at [410, 11] on section "Online List Builder Add and remove items using the and buttons Drag and drop it…" at bounding box center [739, 544] width 1479 height 1336
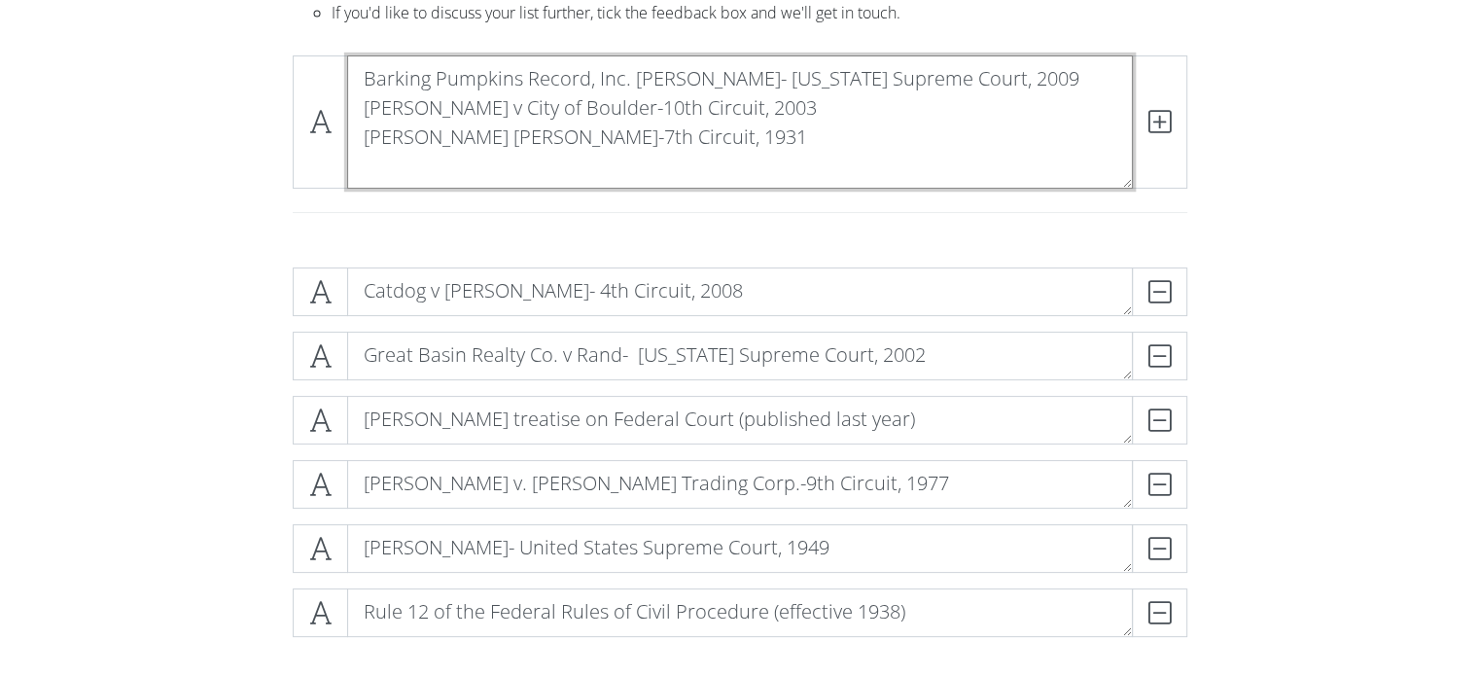
drag, startPoint x: 356, startPoint y: 104, endPoint x: 690, endPoint y: 139, distance: 336.3
click at [690, 139] on textarea "Barking Pumpkins Record, Inc. [PERSON_NAME]- [US_STATE] Supreme Court, 2009 [PE…" at bounding box center [740, 121] width 786 height 133
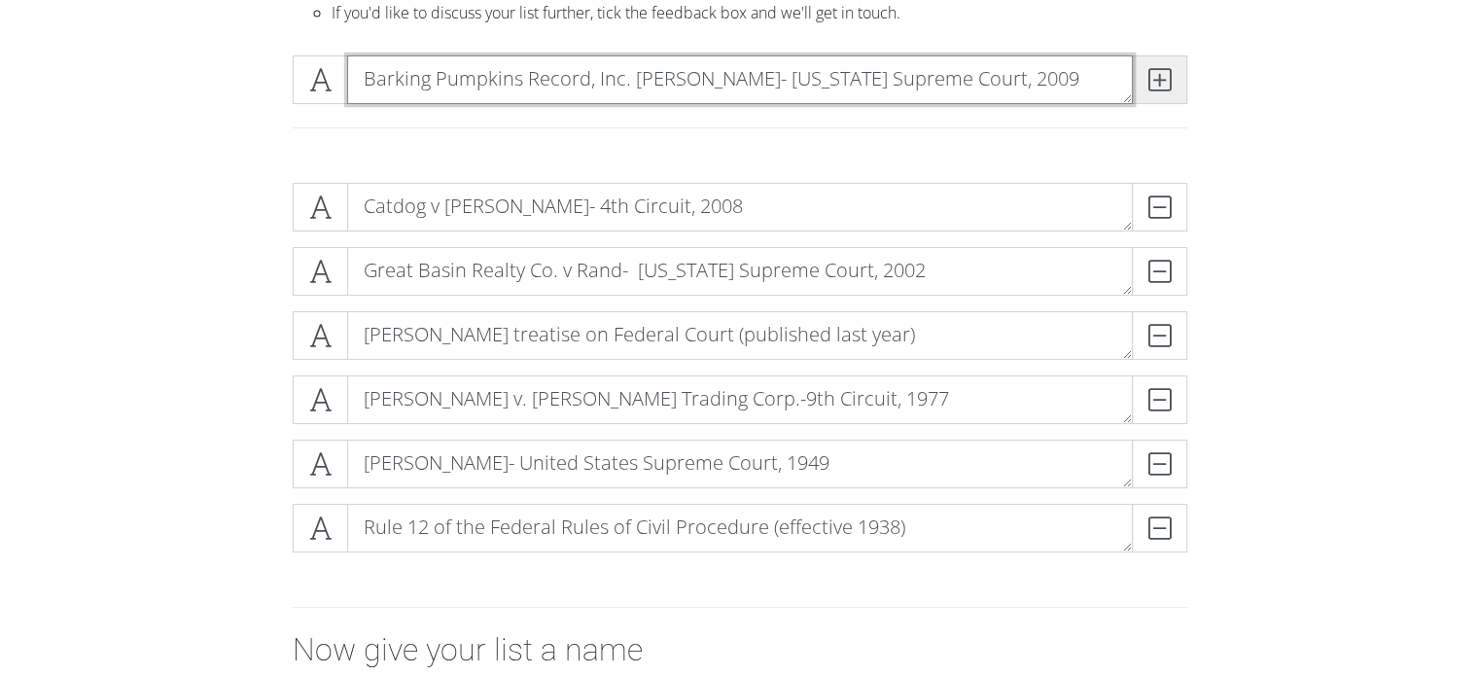
type textarea "Barking Pumpkins Record, Inc. [PERSON_NAME]- [US_STATE] Supreme Court, 2009"
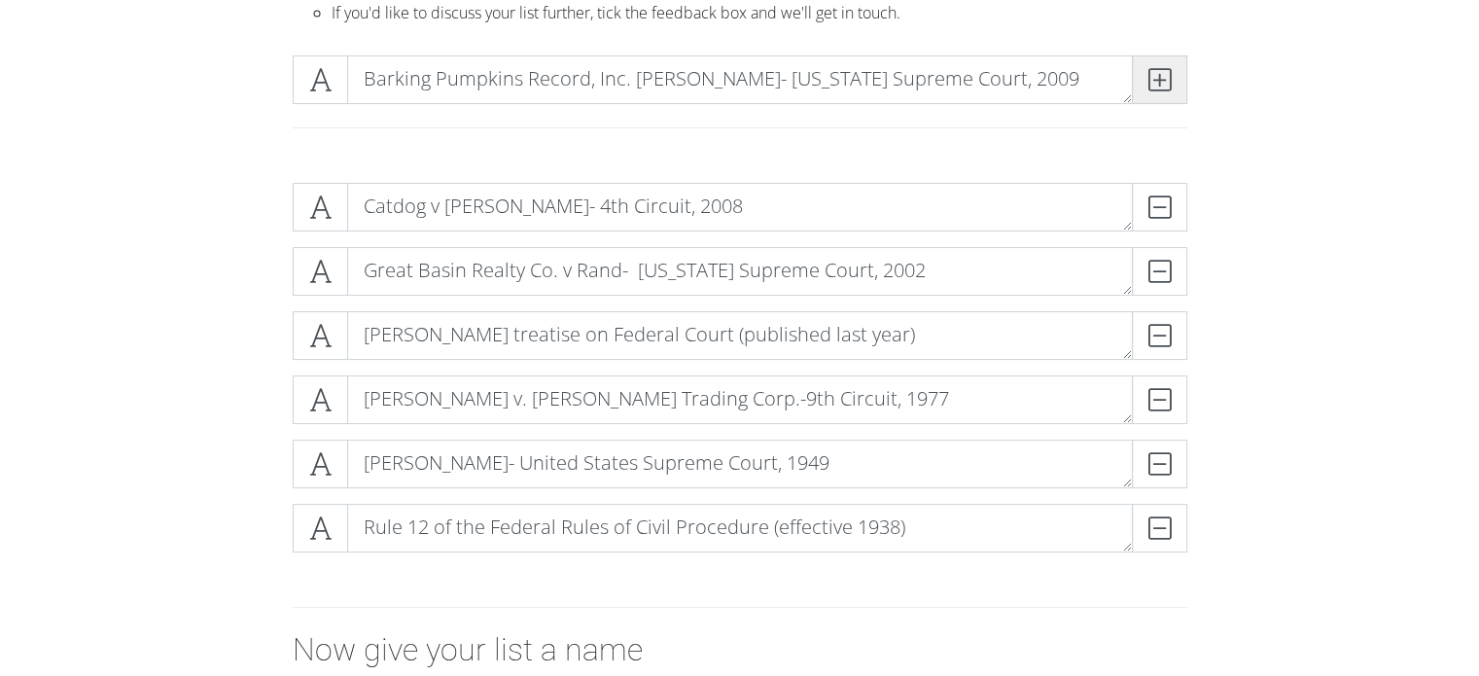
click at [1163, 81] on icon at bounding box center [1159, 79] width 22 height 19
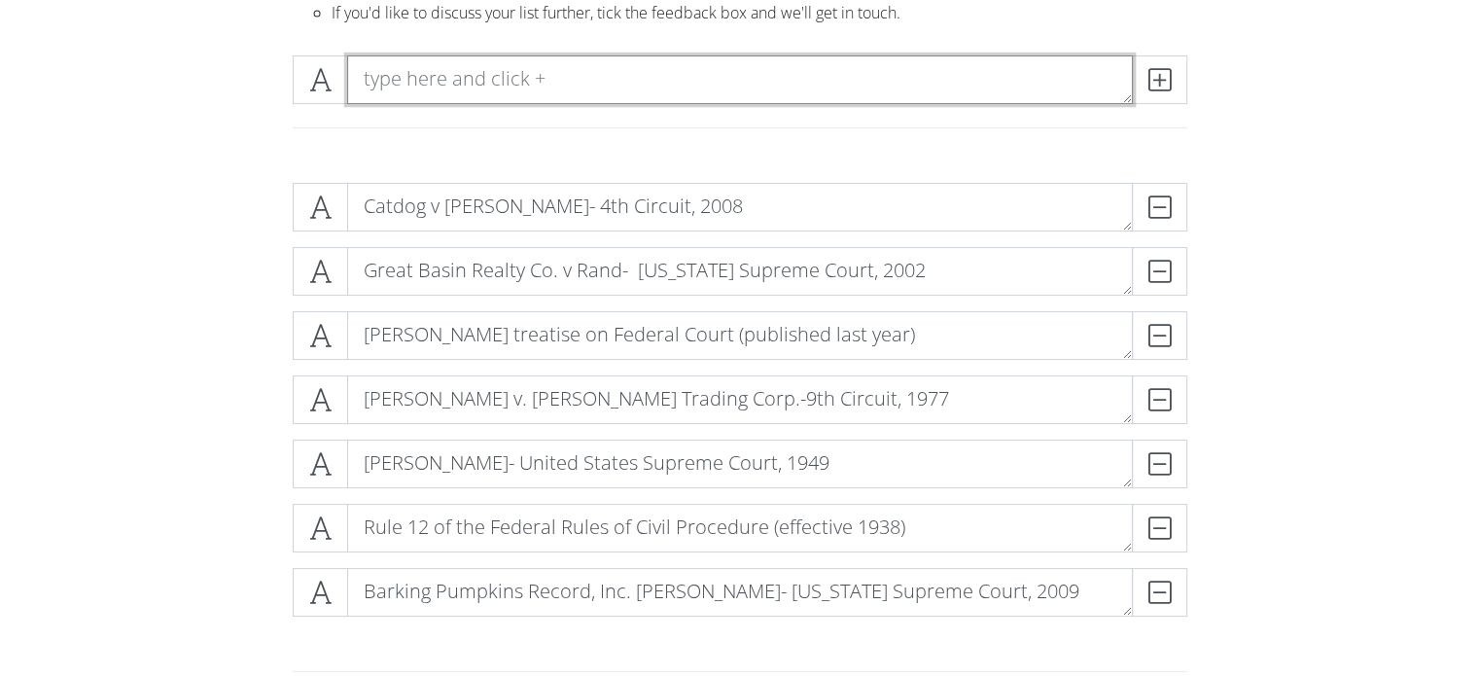
paste textarea "Catdog v [PERSON_NAME]- 4th Circuit, 2008 Great Basin Realty Co. v Rand- [US_ST…"
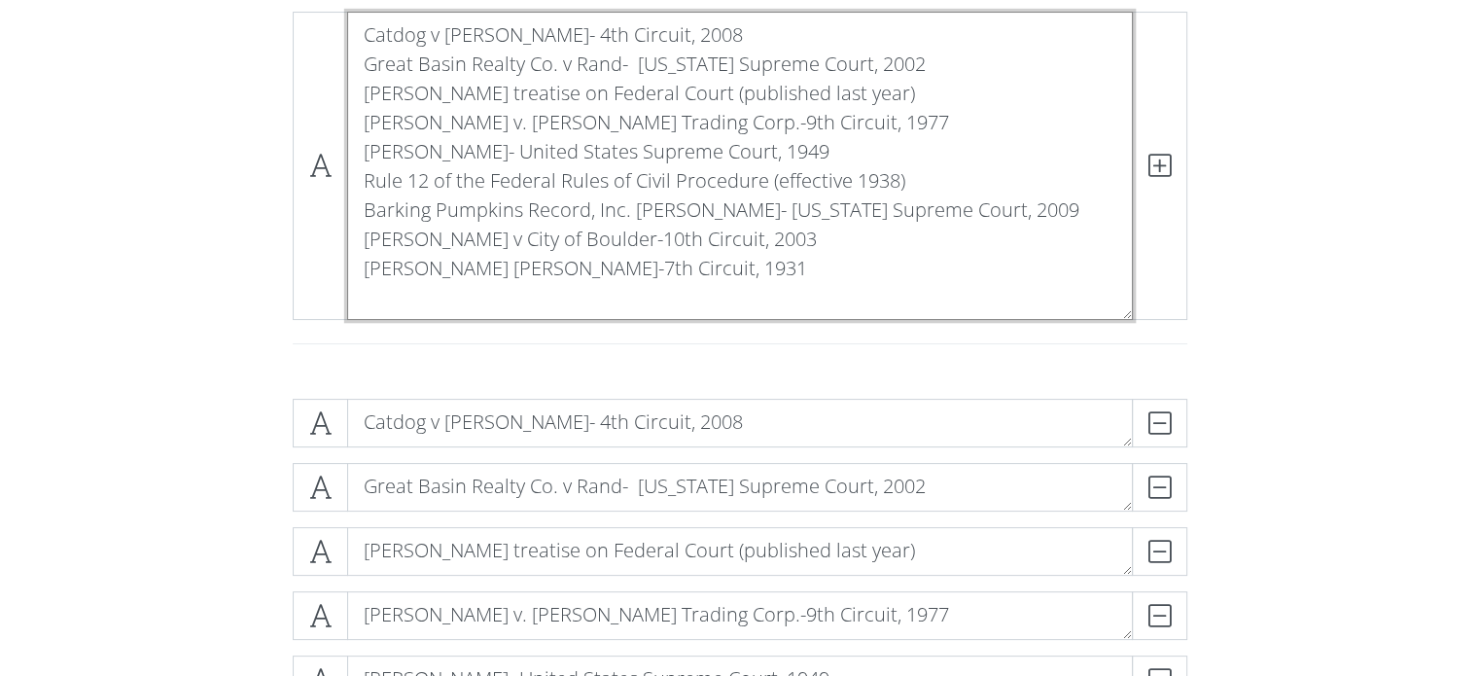
scroll to position [0, 0]
drag, startPoint x: 1044, startPoint y: 220, endPoint x: 355, endPoint y: 11, distance: 720.5
click at [355, 11] on div "Catdog v [PERSON_NAME]- 4th Circuit, 2008 Great Basin Realty Co. v Rand- [US_ST…" at bounding box center [740, 189] width 1109 height 387
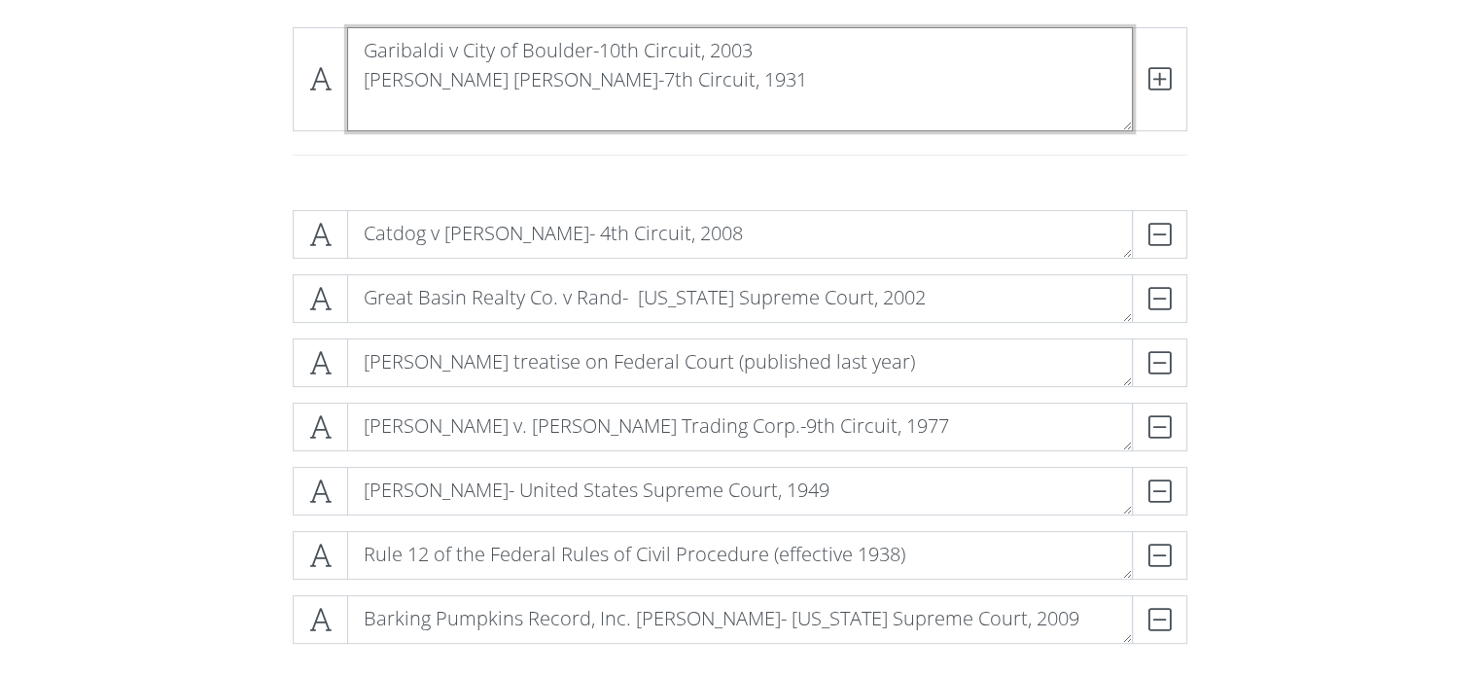
drag, startPoint x: 358, startPoint y: 87, endPoint x: 368, endPoint y: 88, distance: 9.9
click at [368, 88] on textarea "Garibaldi v City of Boulder-10th Circuit, 2003 [PERSON_NAME] [PERSON_NAME]-7th …" at bounding box center [740, 79] width 786 height 104
drag, startPoint x: 368, startPoint y: 88, endPoint x: 594, endPoint y: 117, distance: 228.3
click at [594, 117] on textarea "Garibaldi v City of Boulder-10th Circuit, 2003 [PERSON_NAME] [PERSON_NAME]-7th …" at bounding box center [740, 79] width 786 height 104
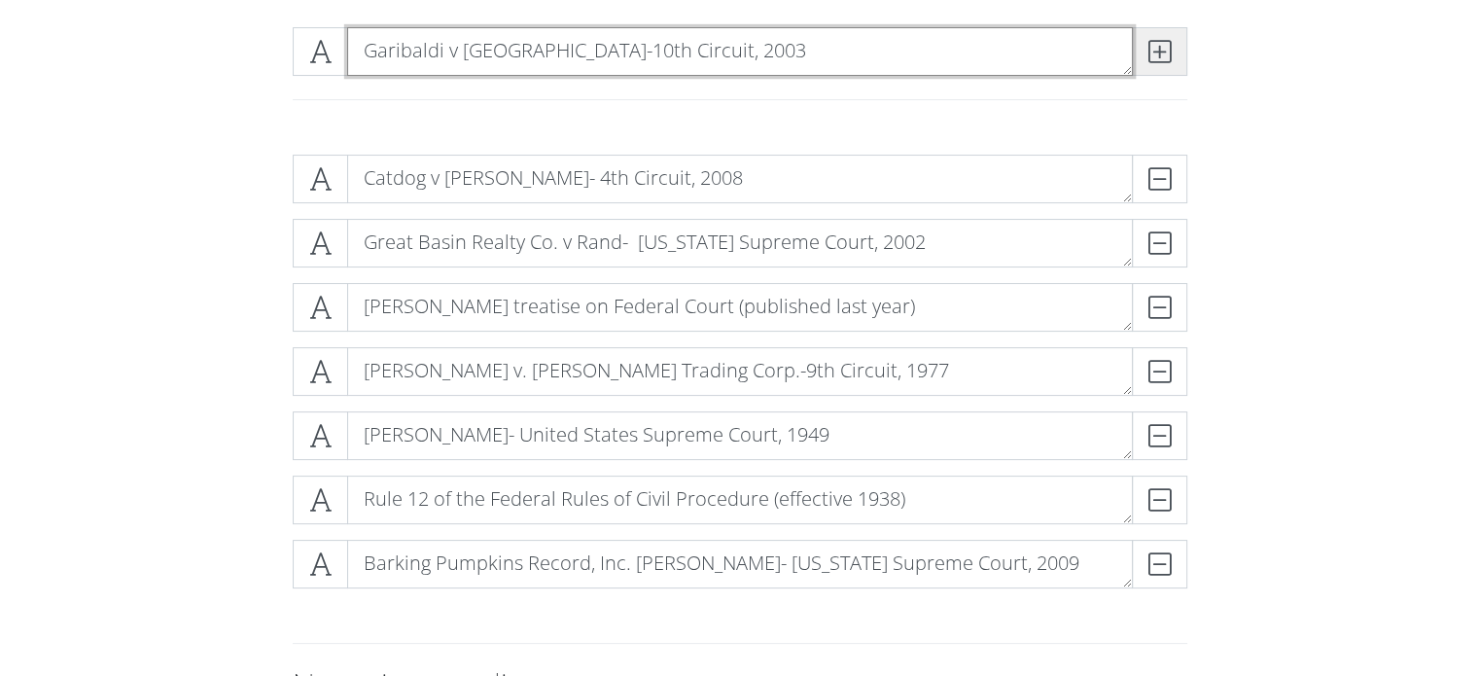
type textarea "Garibaldi v [GEOGRAPHIC_DATA]-10th Circuit, 2003"
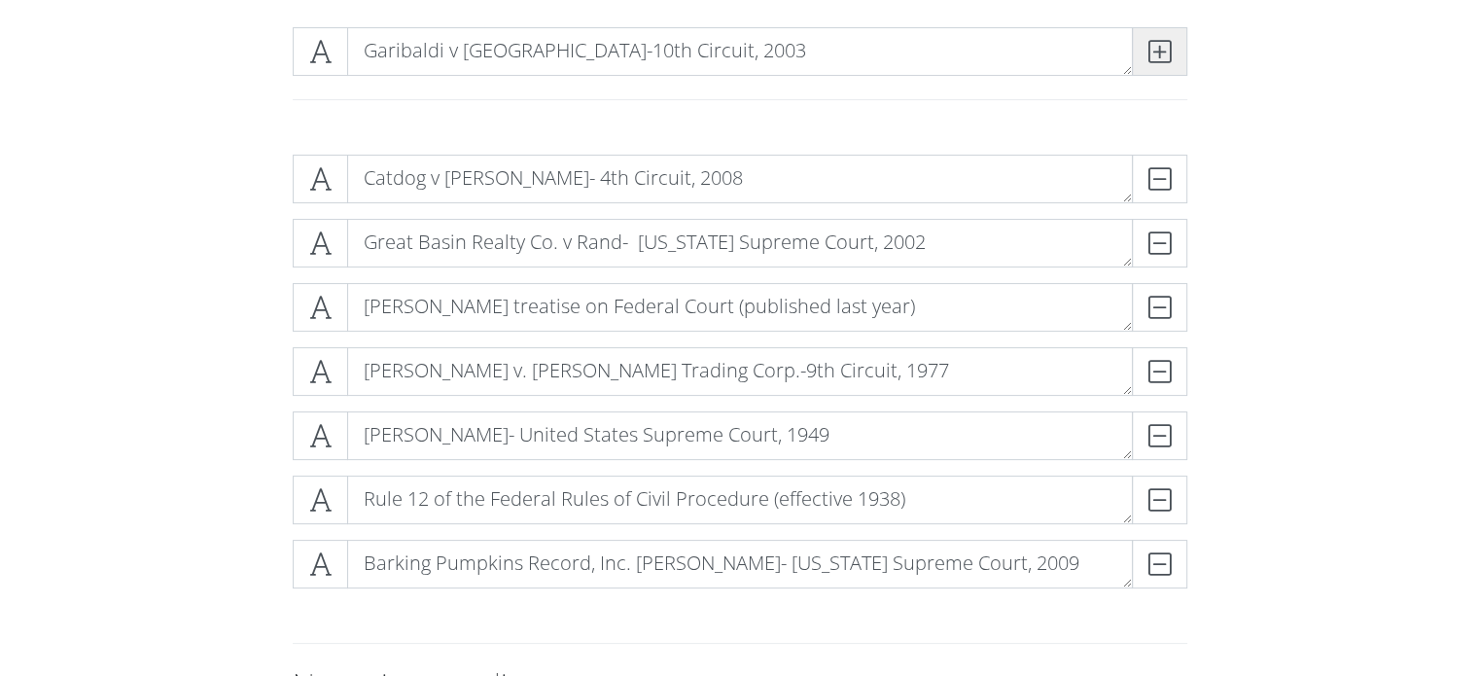
click at [1159, 42] on icon at bounding box center [1159, 51] width 22 height 19
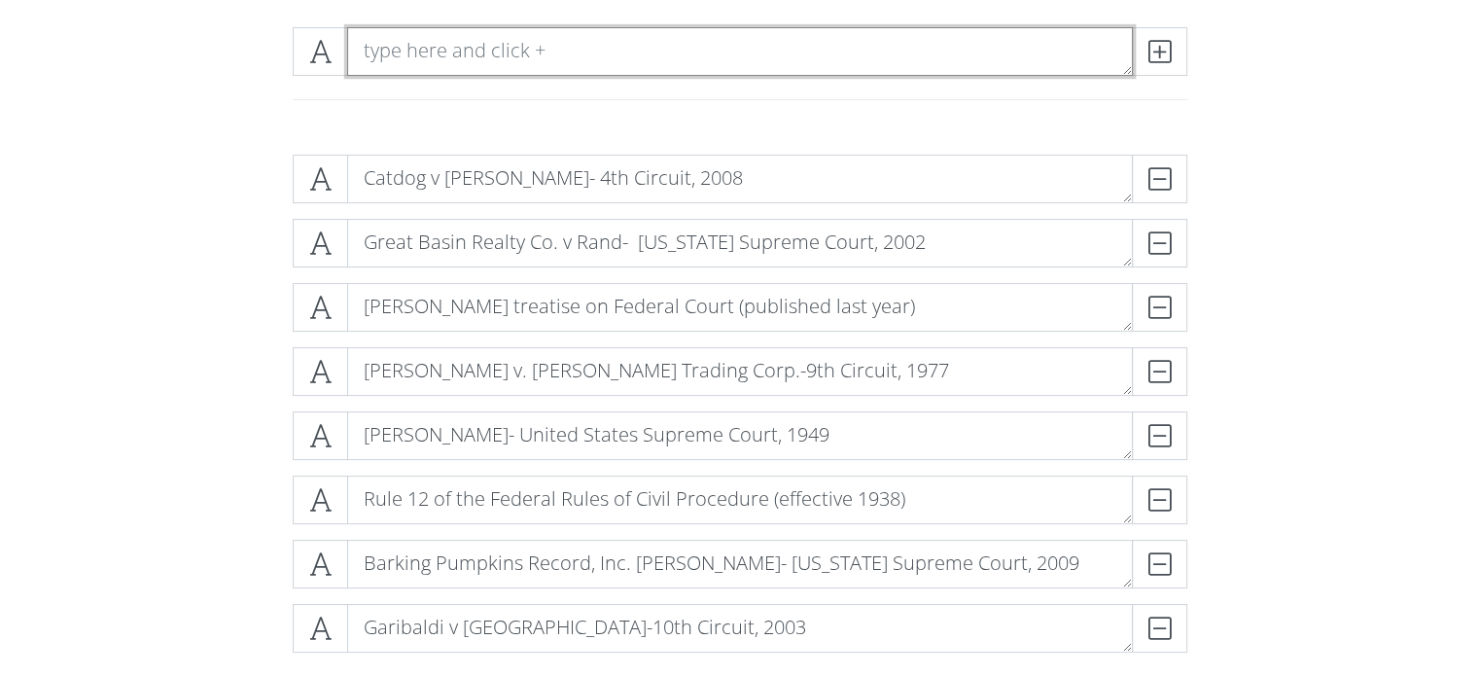
paste textarea "Catdog v [PERSON_NAME]- 4th Circuit, 2008 Great Basin Realty Co. v Rand- [US_ST…"
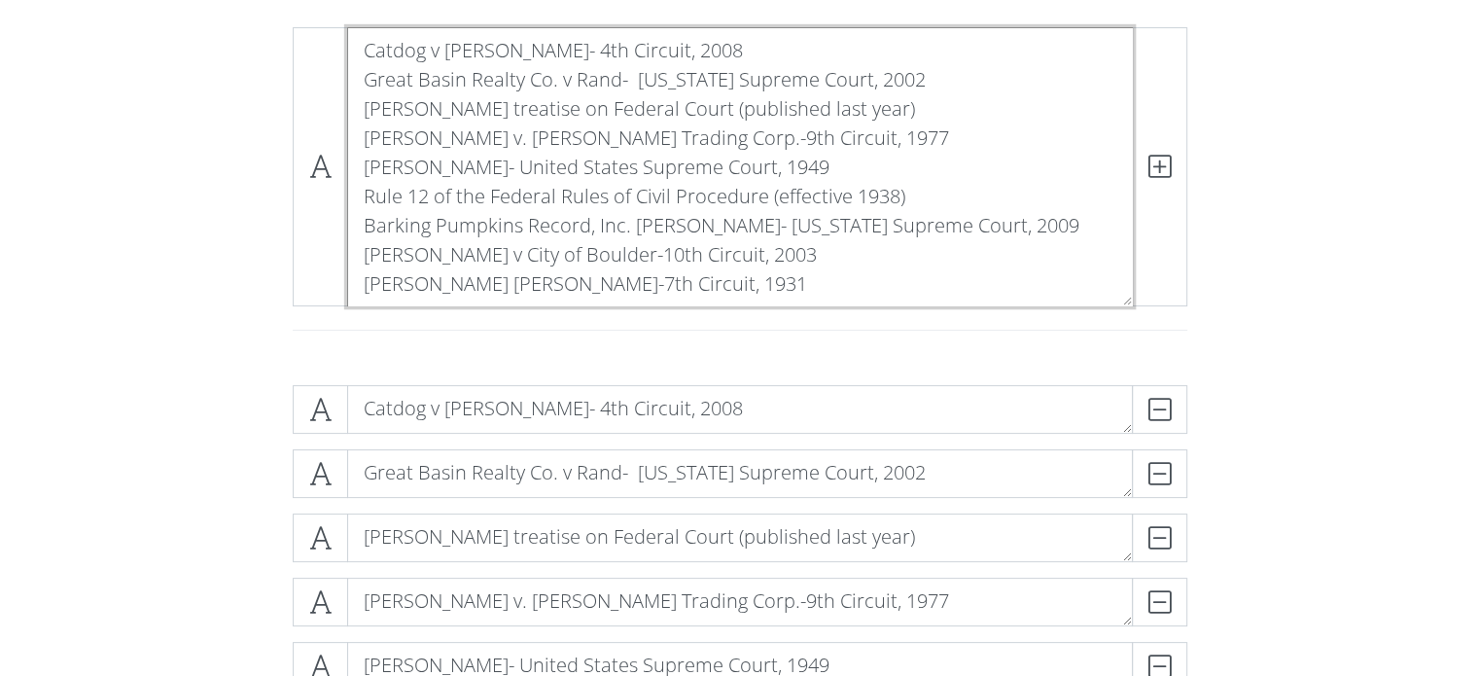
drag, startPoint x: 779, startPoint y: 242, endPoint x: 314, endPoint y: -31, distance: 539.2
click at [314, 0] on html "Blackgate Online List Builder Add and remove items using the and buttons Drag a…" at bounding box center [739, 519] width 1479 height 1574
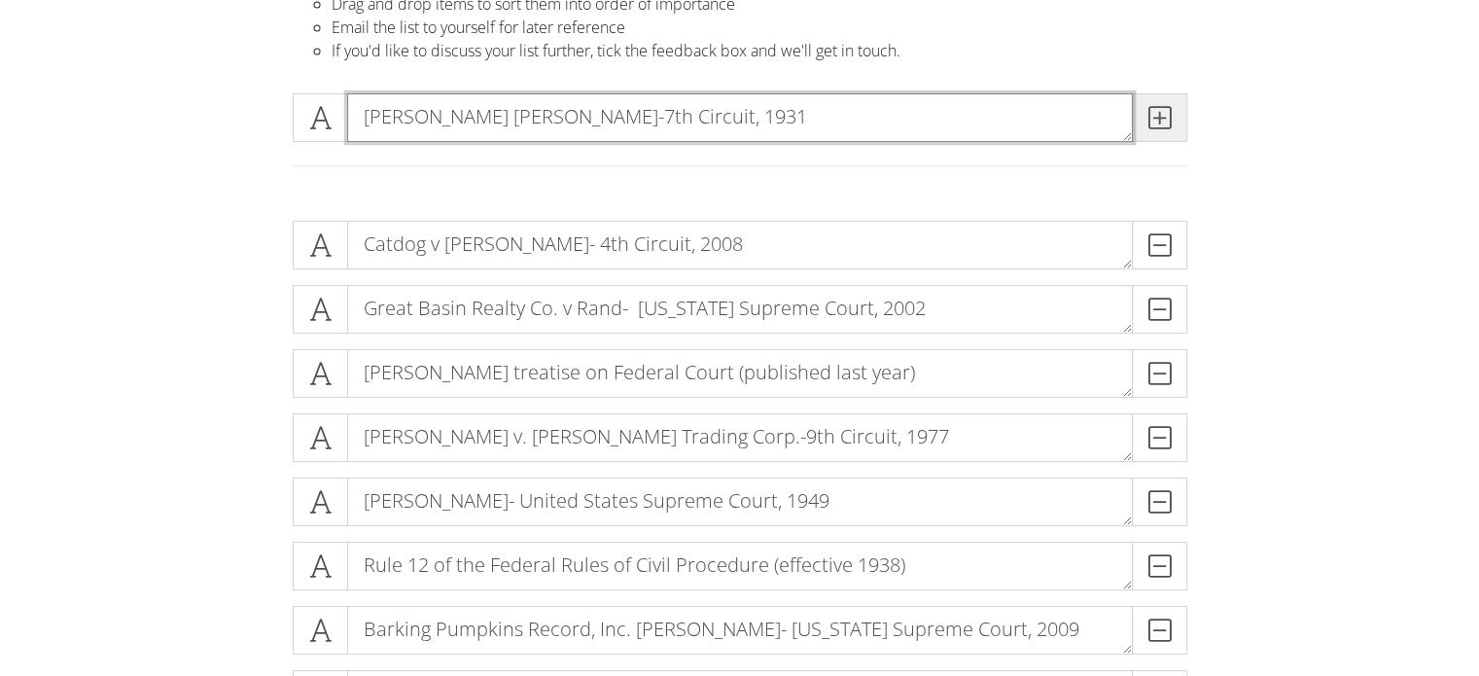
type textarea "[PERSON_NAME] [PERSON_NAME]-7th Circuit, 1931"
click at [1161, 123] on icon at bounding box center [1159, 117] width 22 height 19
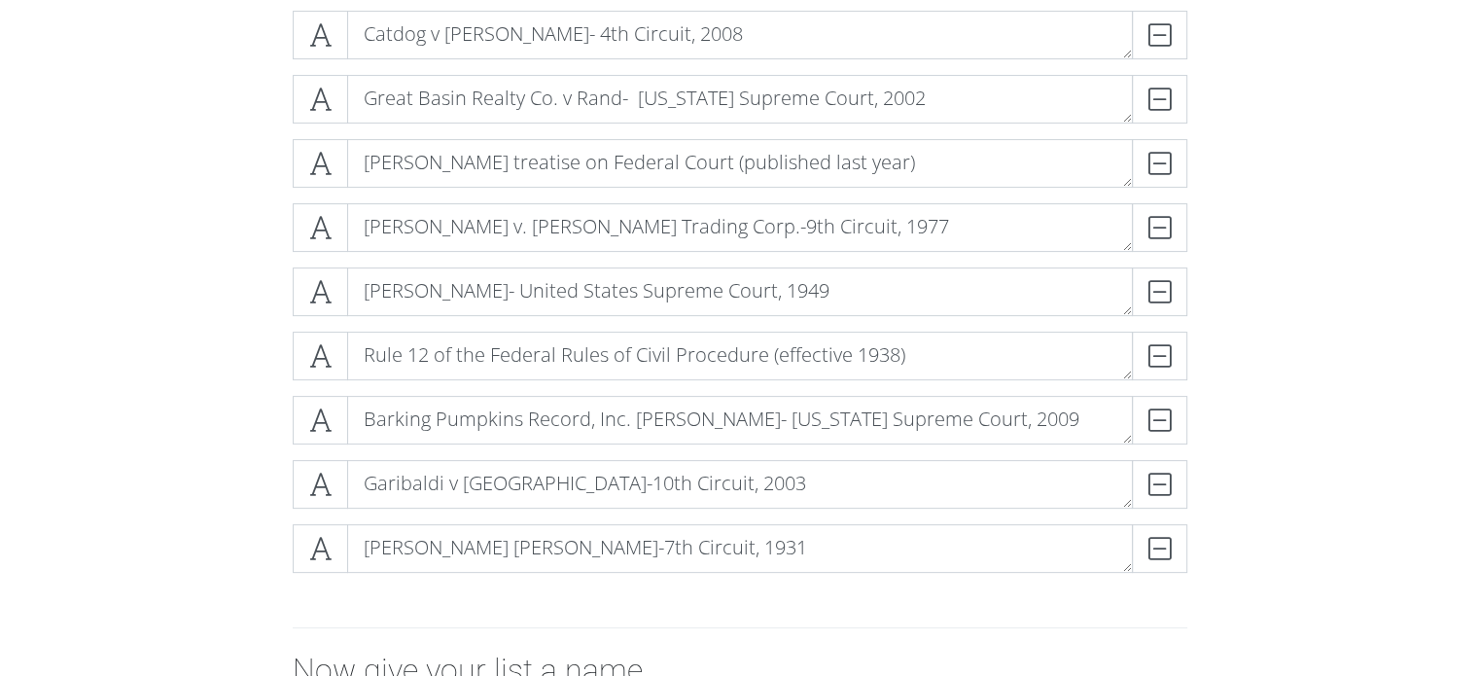
scroll to position [380, 0]
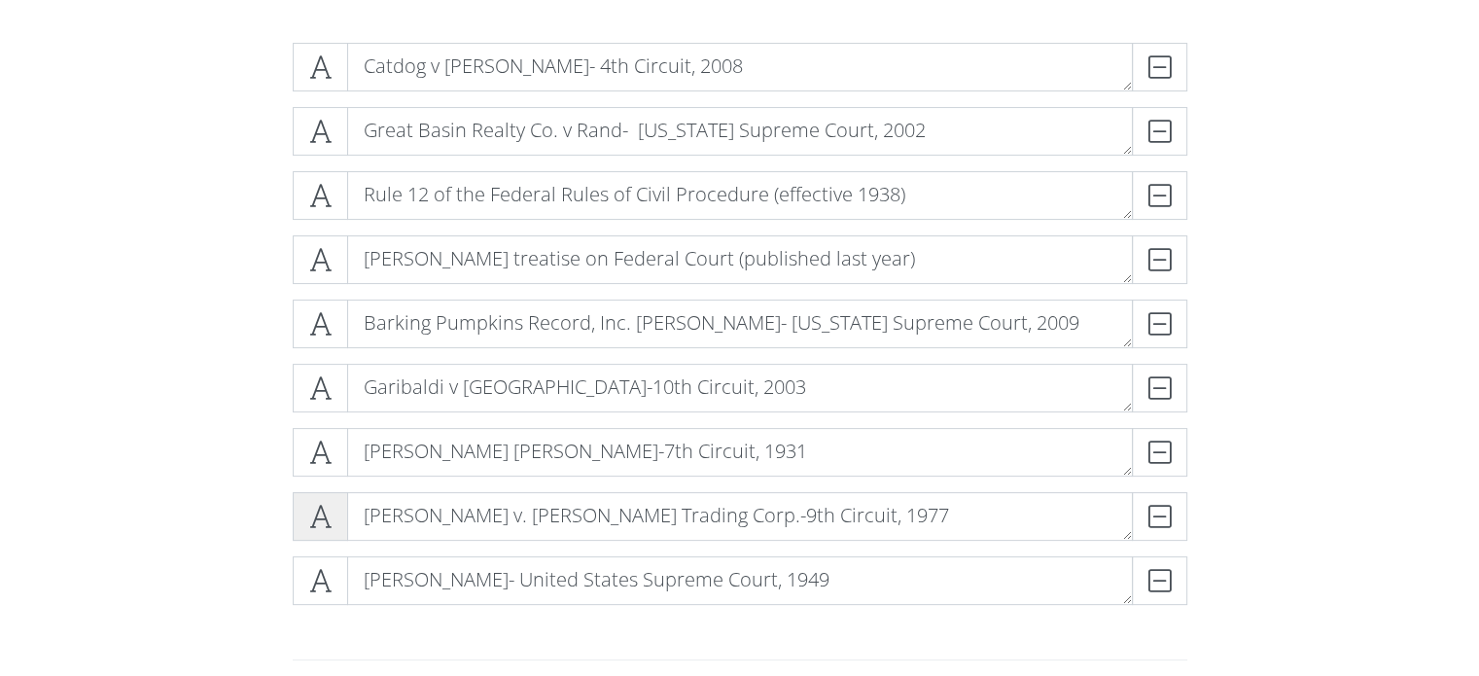
click at [330, 526] on icon at bounding box center [320, 516] width 22 height 19
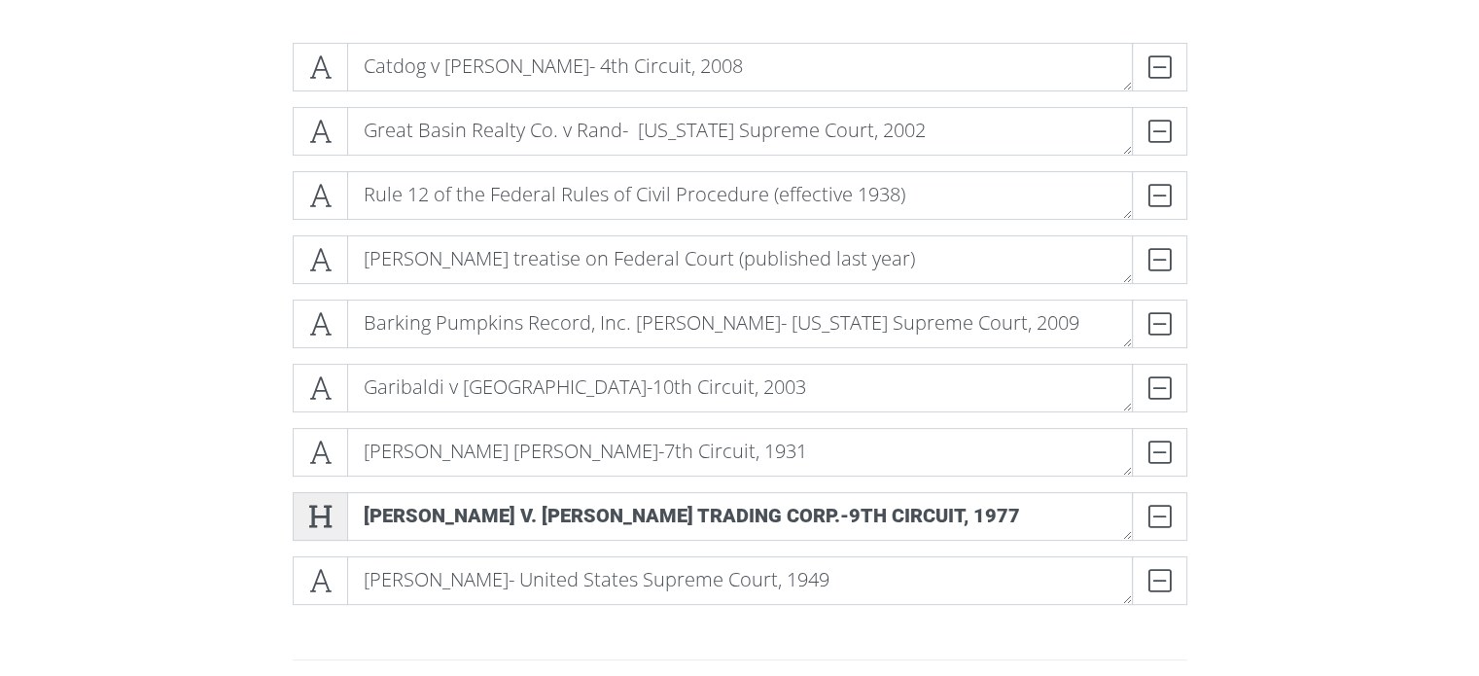
click at [323, 512] on icon at bounding box center [320, 516] width 22 height 19
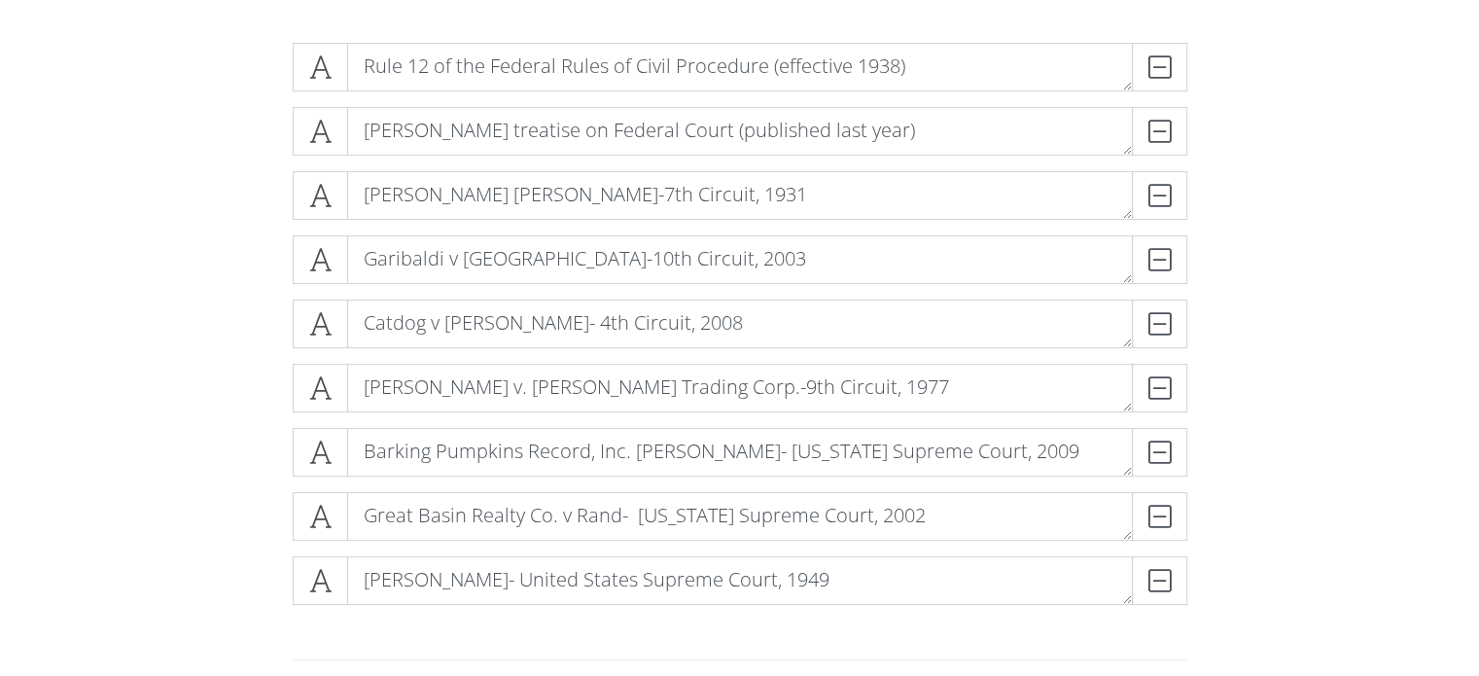
drag, startPoint x: 300, startPoint y: 311, endPoint x: 1283, endPoint y: 392, distance: 986.5
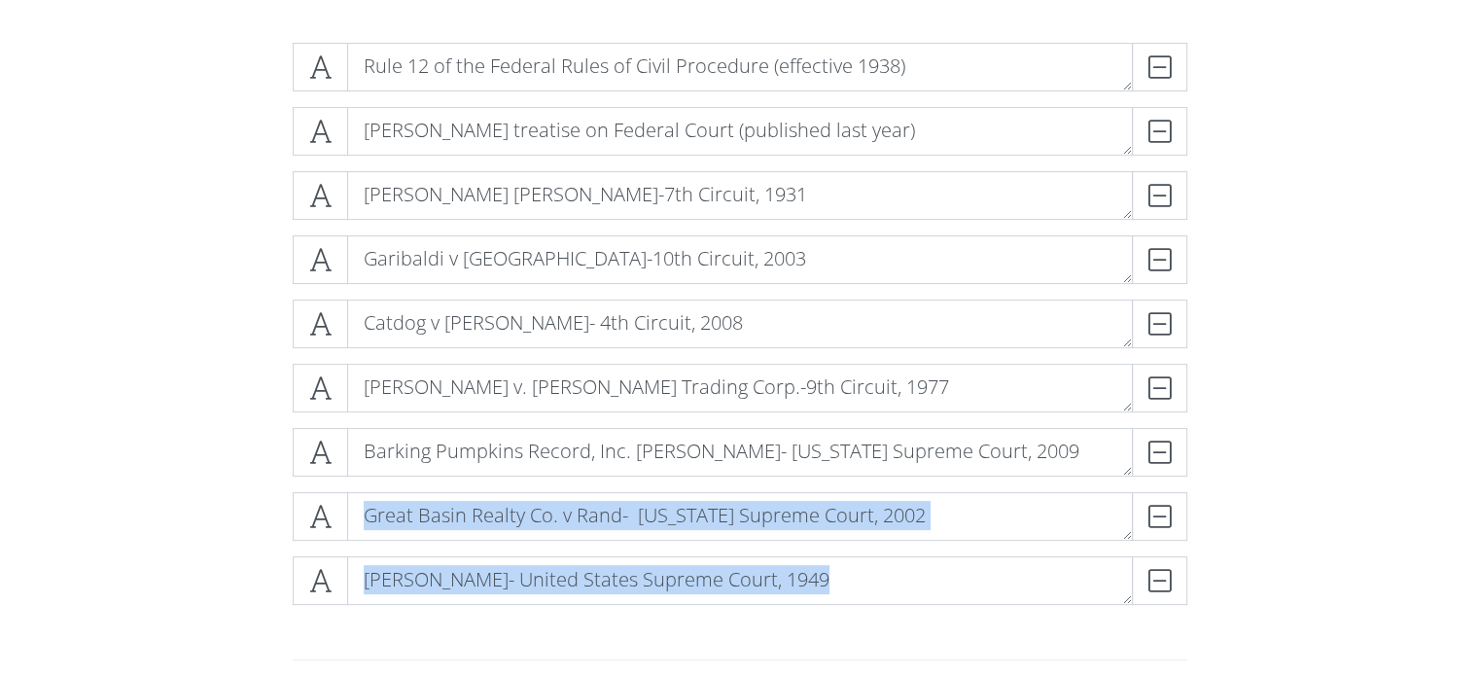
drag, startPoint x: 1227, startPoint y: 607, endPoint x: 889, endPoint y: 551, distance: 342.9
click at [889, 551] on div "Rule 12 of the Federal Rules of Civil Procedure (effective 1938) DELETE [PERSON…" at bounding box center [740, 331] width 1109 height 609
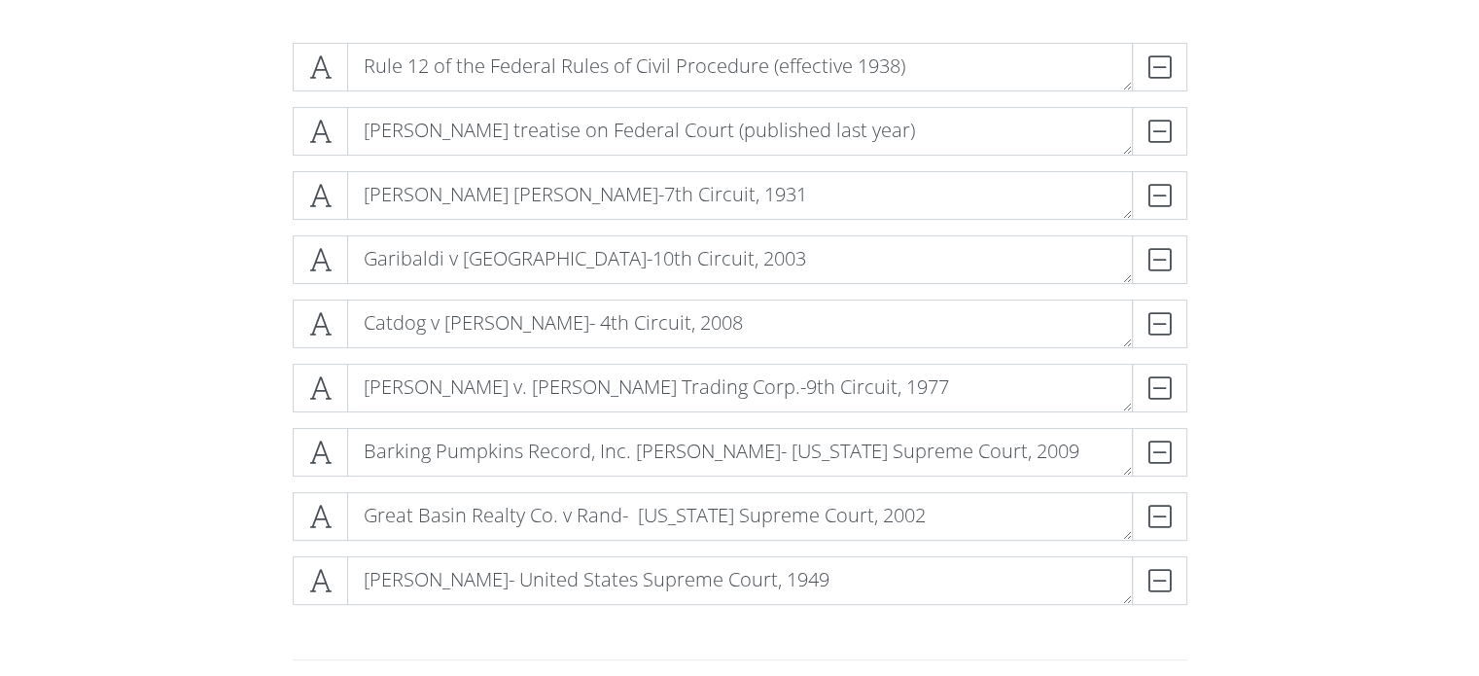
click at [92, 277] on form "Rule 12 of the Federal Rules of Civil Procedure (effective 1938) DELETE [PERSON…" at bounding box center [739, 477] width 1479 height 900
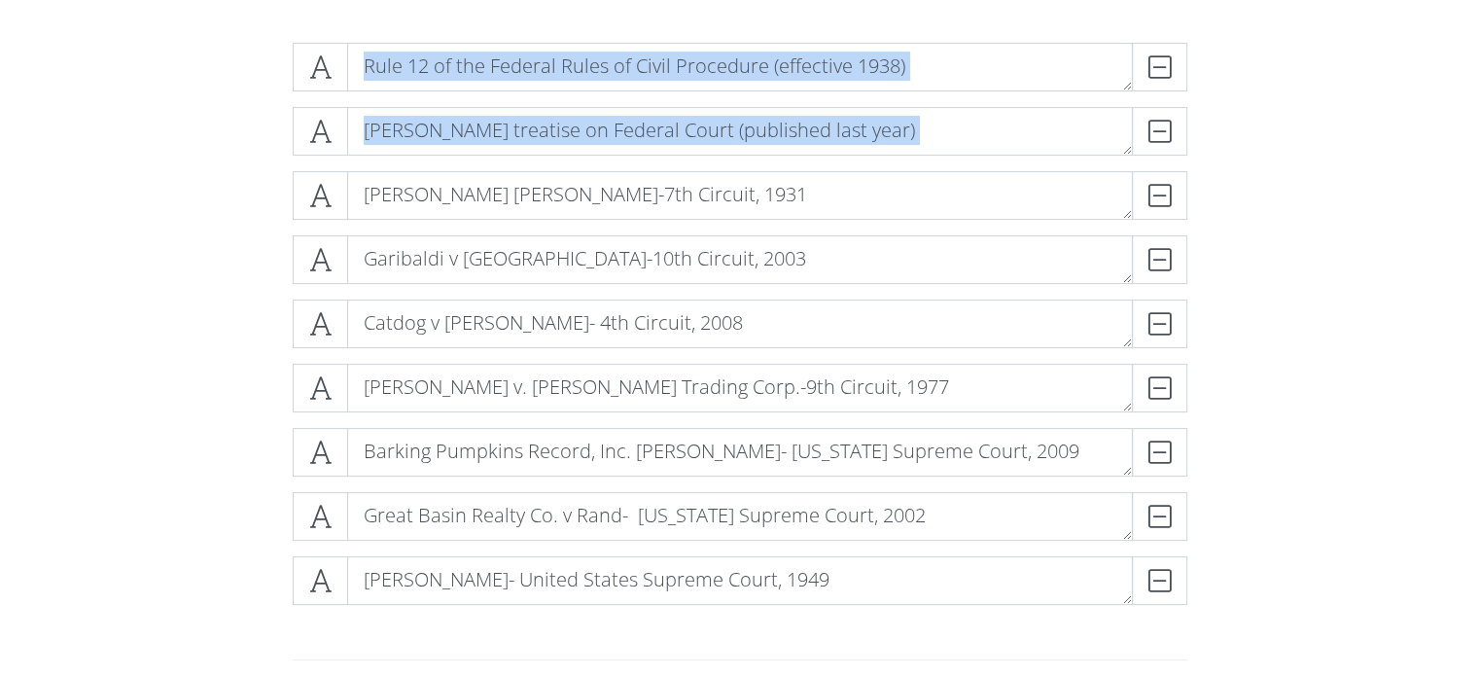
drag, startPoint x: 264, startPoint y: 29, endPoint x: 595, endPoint y: 217, distance: 381.0
click at [595, 217] on div "Rule 12 of the Federal Rules of Civil Procedure (effective 1938) DELETE [PERSON…" at bounding box center [740, 331] width 1109 height 609
